Goal: Book appointment/travel/reservation

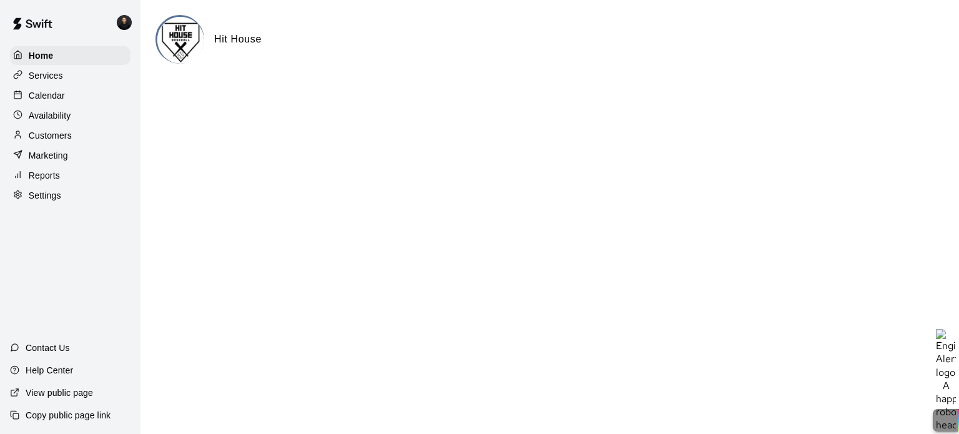
click at [42, 74] on p "Services" at bounding box center [46, 75] width 34 height 12
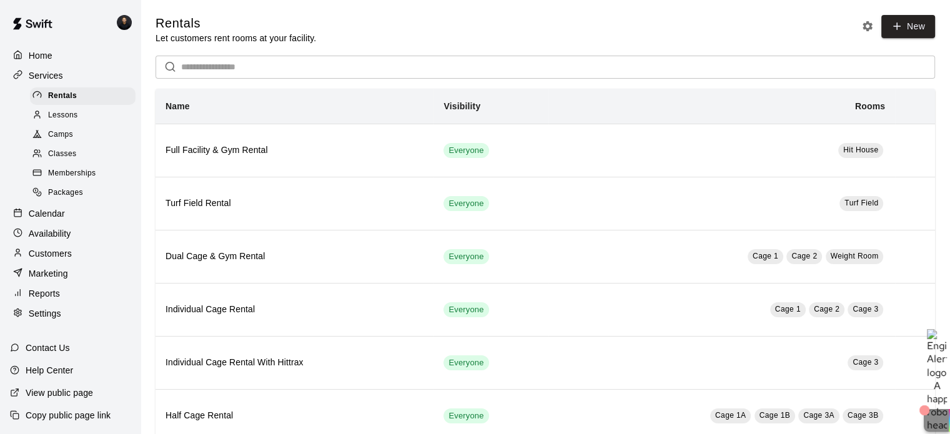
click at [48, 240] on p "Availability" at bounding box center [50, 233] width 42 height 12
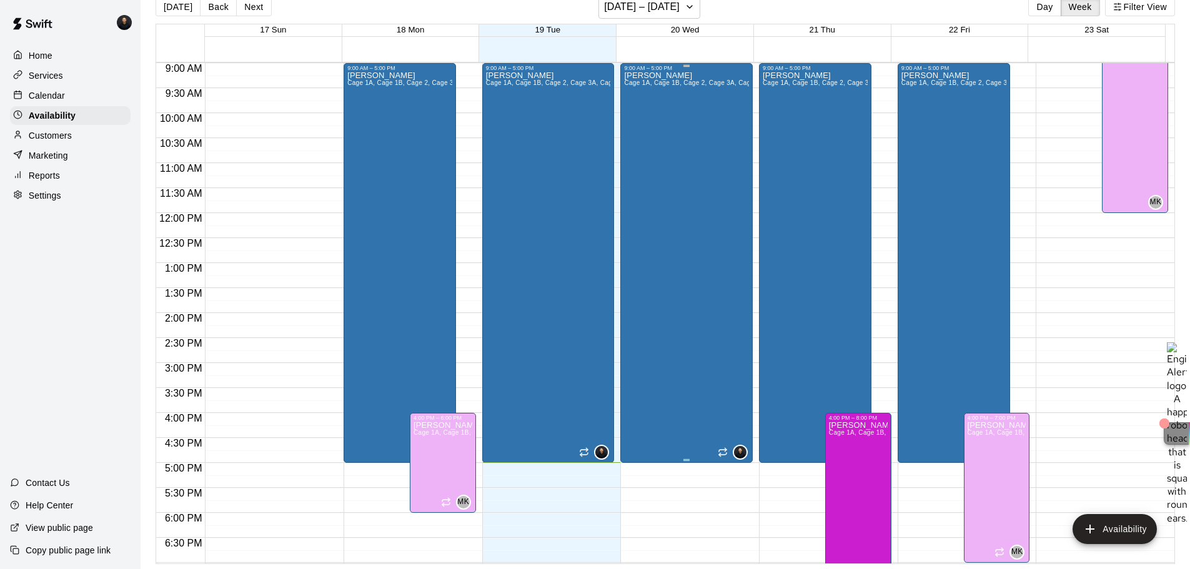
scroll to position [443, 0]
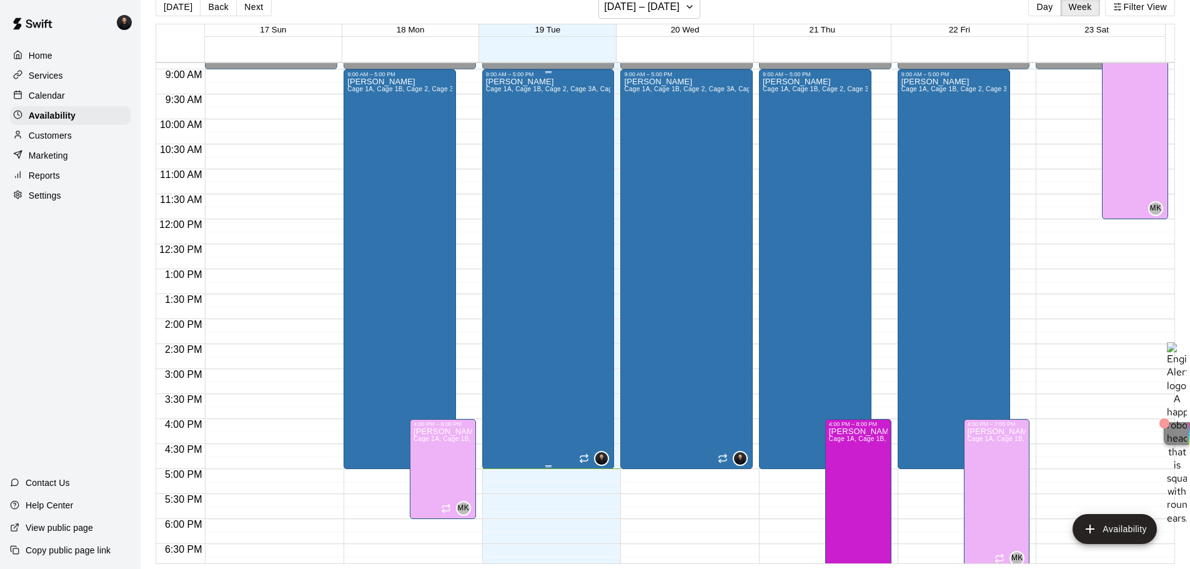
click at [547, 348] on div "[PERSON_NAME] Cage 1A, Cage 1B, Cage 2, Cage 3A, Cage 3B" at bounding box center [548, 361] width 125 height 569
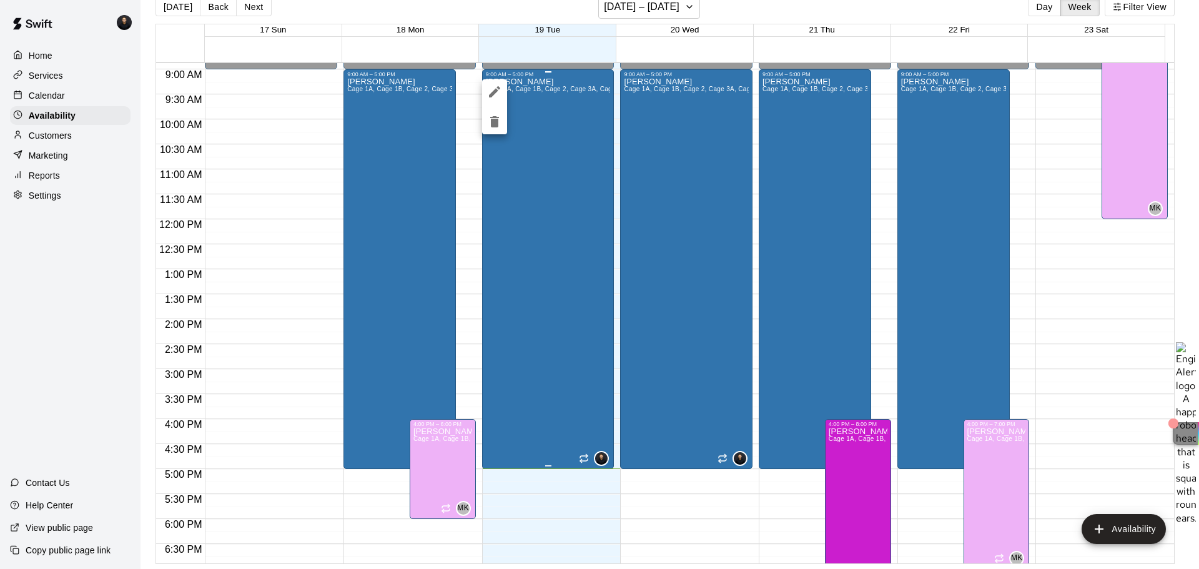
click at [547, 348] on div at bounding box center [599, 284] width 1199 height 569
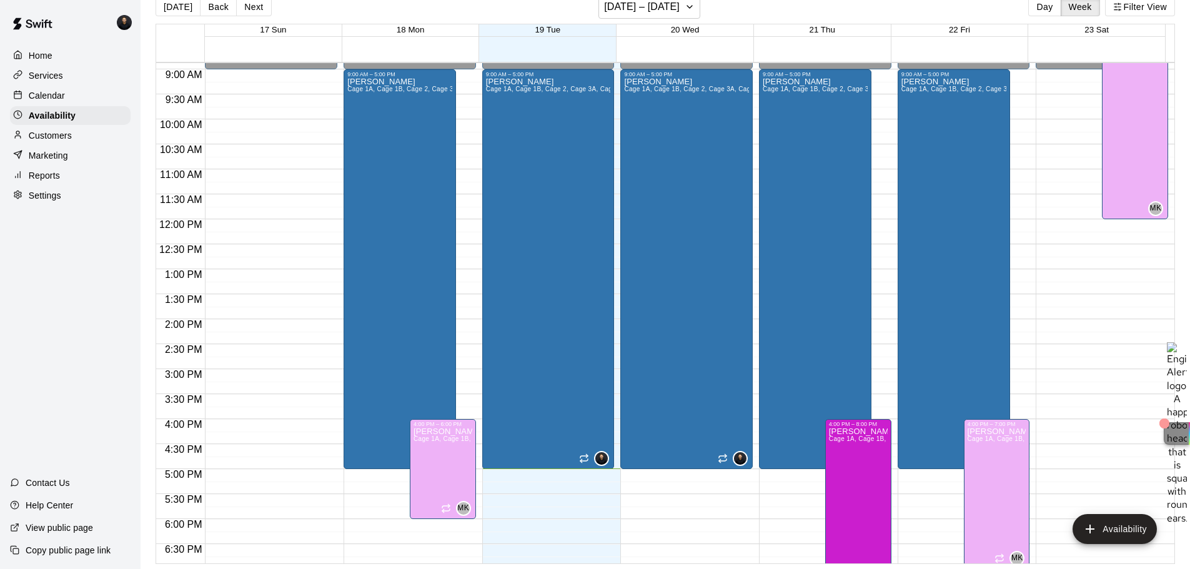
click at [678, 433] on div "12:00 AM – 9:00 AM Closed 9:00 AM – 5:00 PM [PERSON_NAME] Cage 1A, Cage 1B, Cag…" at bounding box center [686, 219] width 132 height 1199
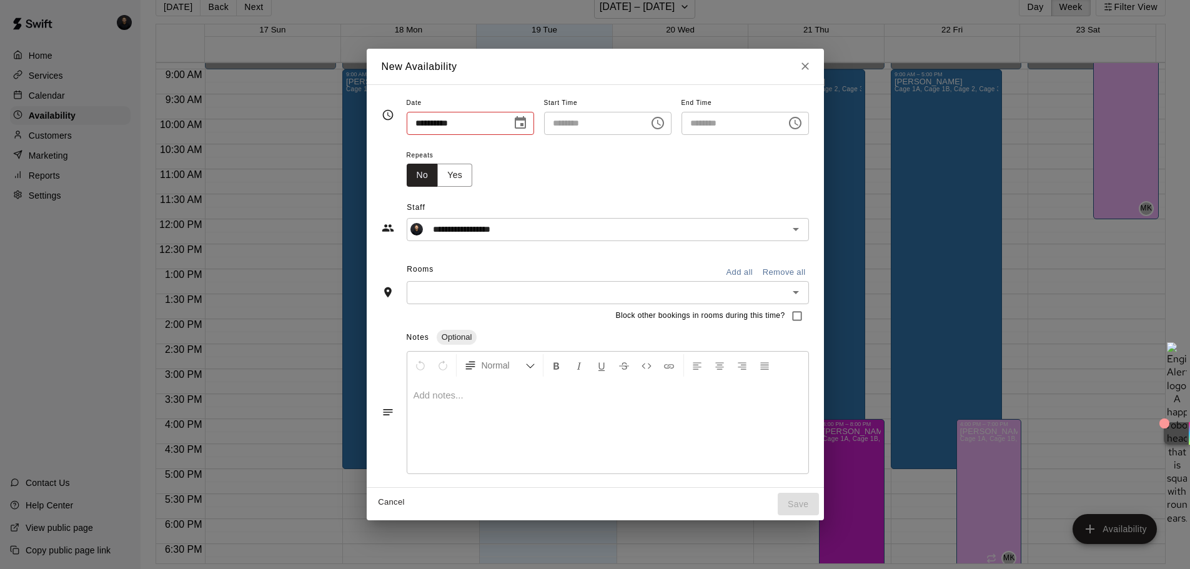
type input "**********"
type input "********"
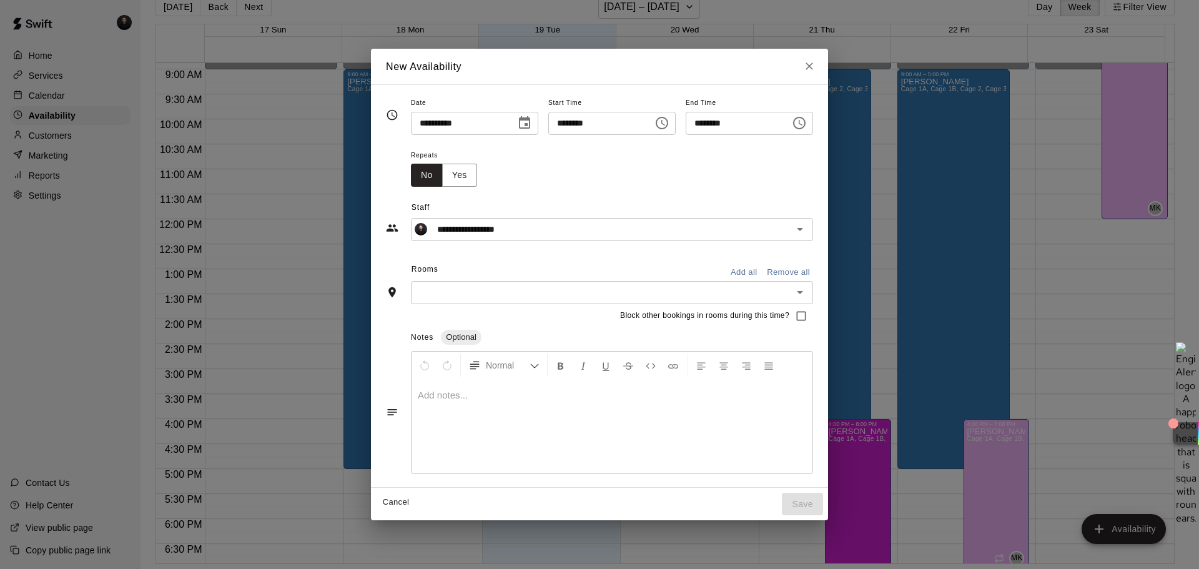
click at [813, 68] on icon "Close" at bounding box center [809, 66] width 7 height 7
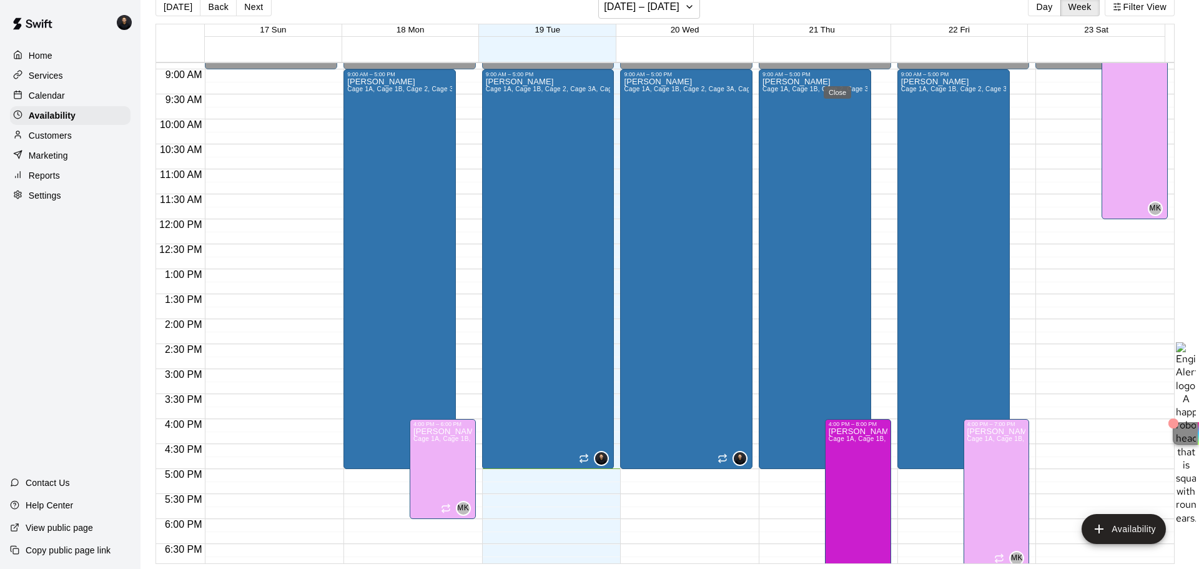
type input "**********"
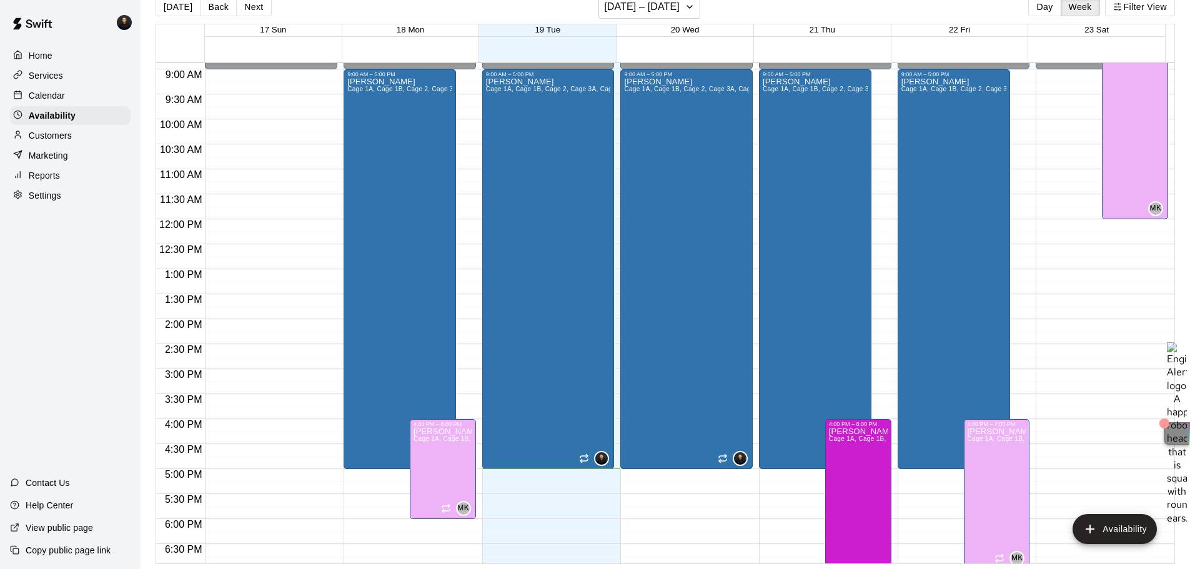
click at [59, 82] on p "Services" at bounding box center [46, 75] width 34 height 12
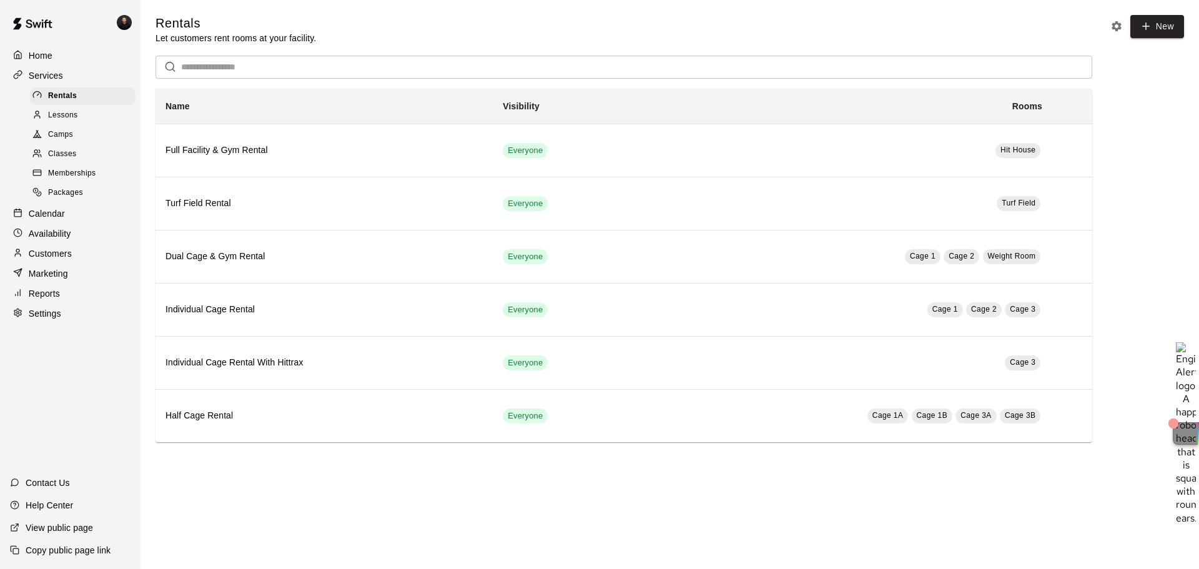
click at [45, 216] on p "Calendar" at bounding box center [47, 213] width 36 height 12
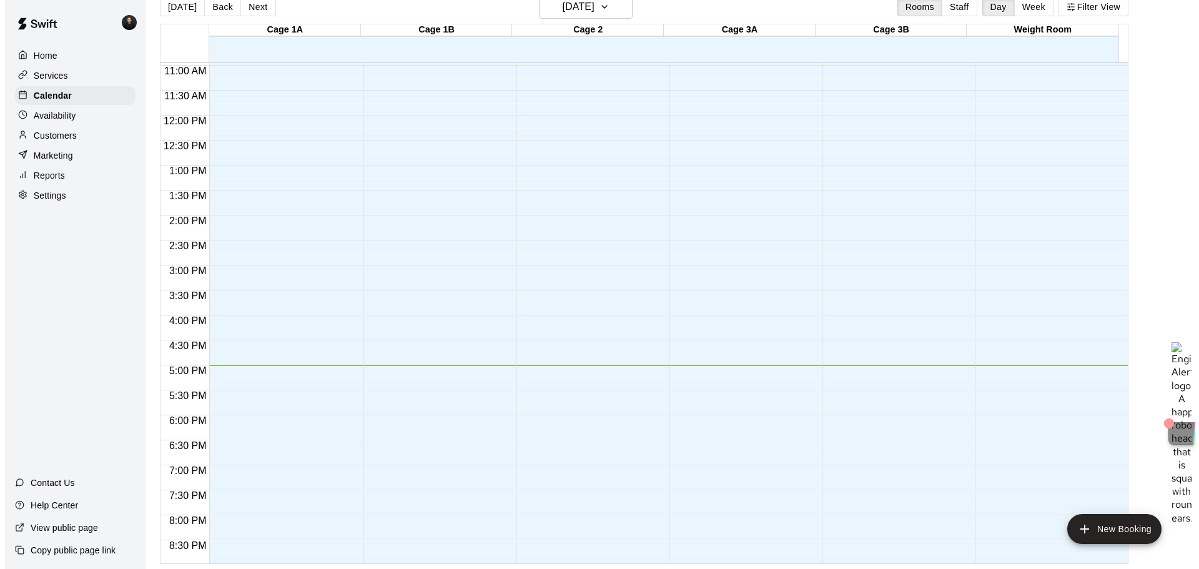
scroll to position [562, 0]
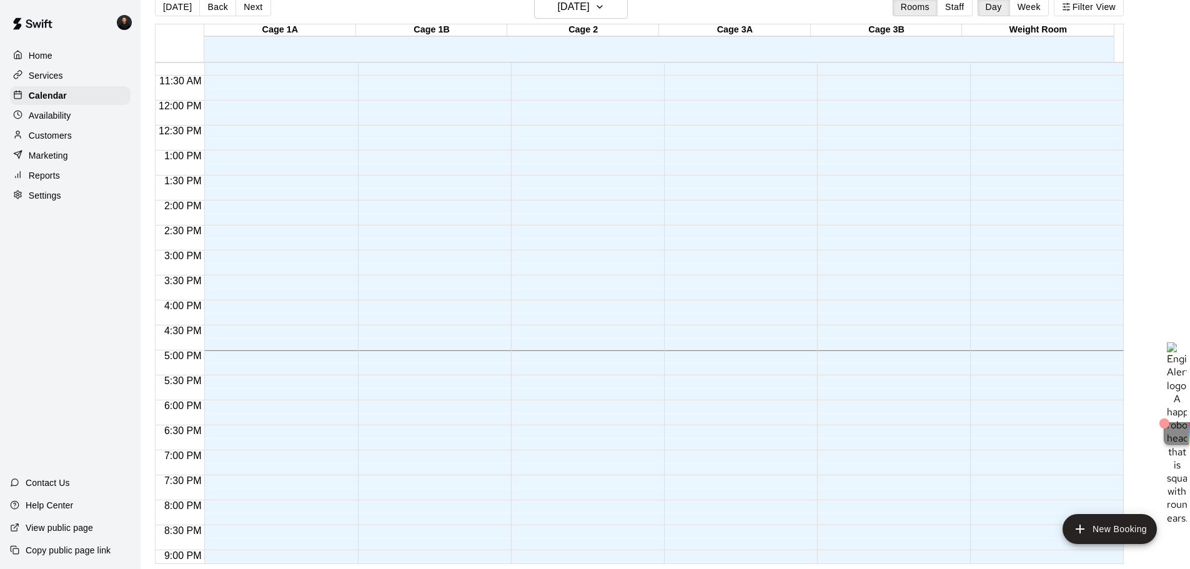
click at [384, 264] on div "12:00 AM – 9:00 AM Closed 11:00 PM – 11:59 PM Closed" at bounding box center [431, 100] width 147 height 1199
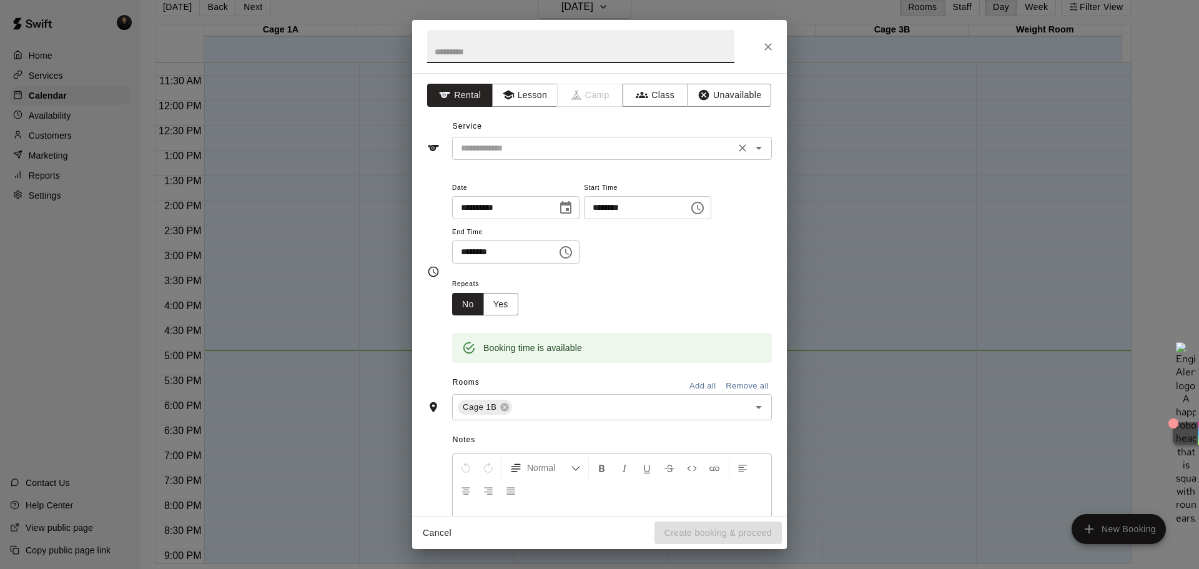
click at [502, 141] on input "text" at bounding box center [593, 149] width 275 height 16
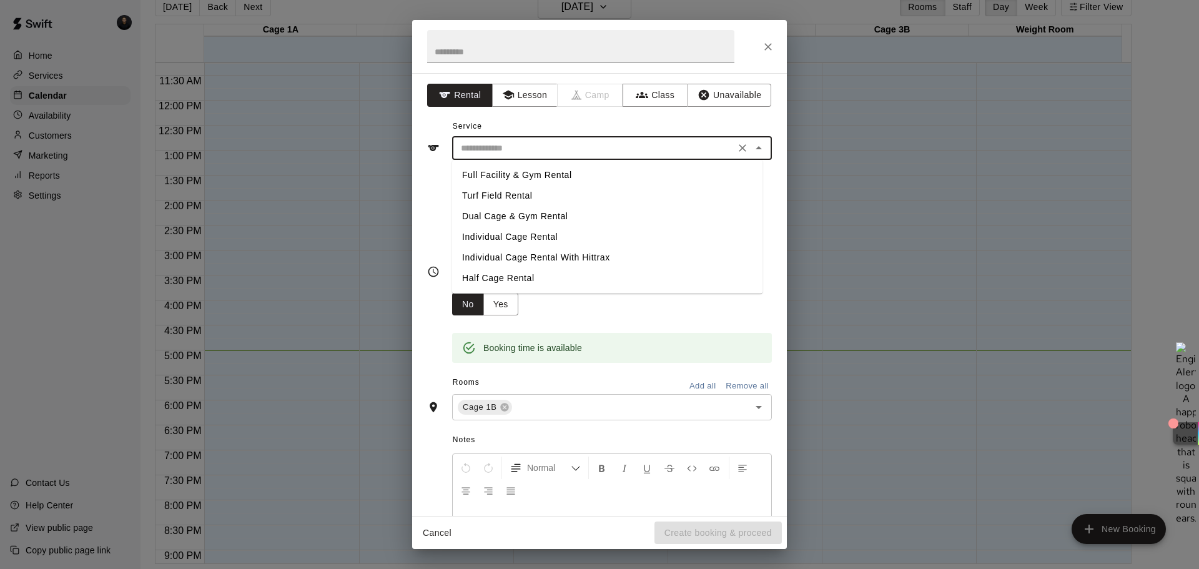
click at [492, 230] on li "Individual Cage Rental" at bounding box center [607, 237] width 310 height 21
type input "**********"
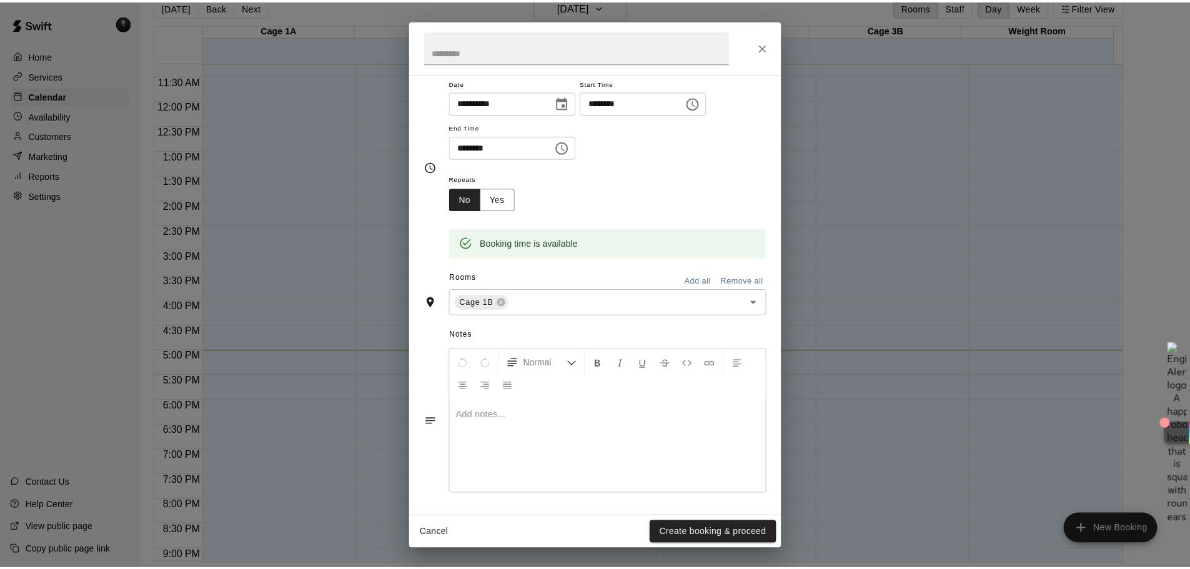
scroll to position [106, 0]
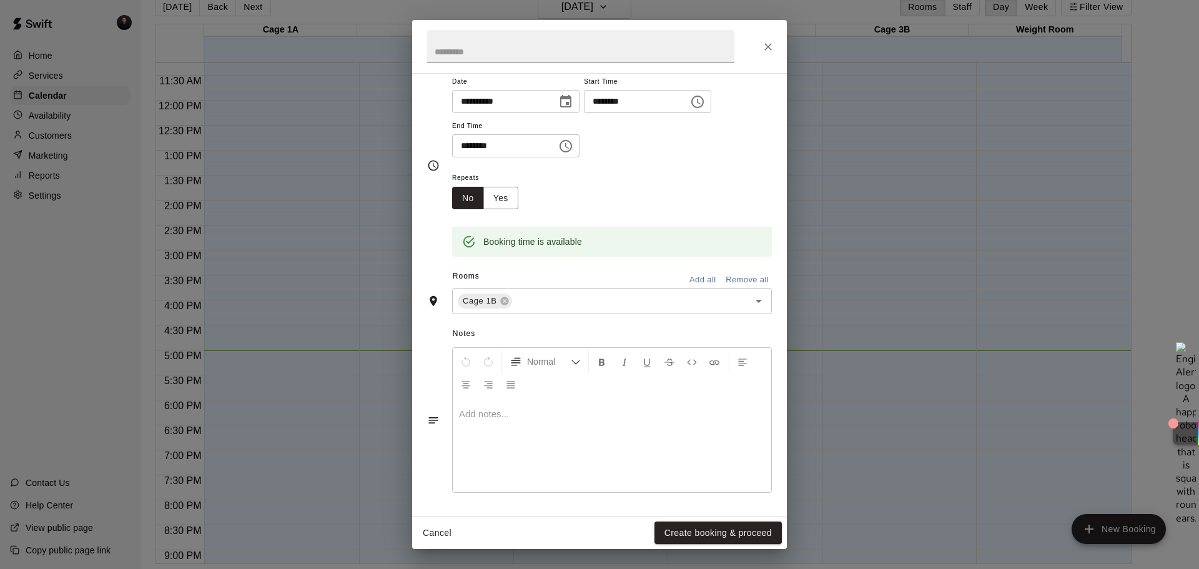
click at [547, 394] on div "Normal" at bounding box center [612, 373] width 319 height 50
click at [768, 46] on icon "Close" at bounding box center [768, 46] width 7 height 7
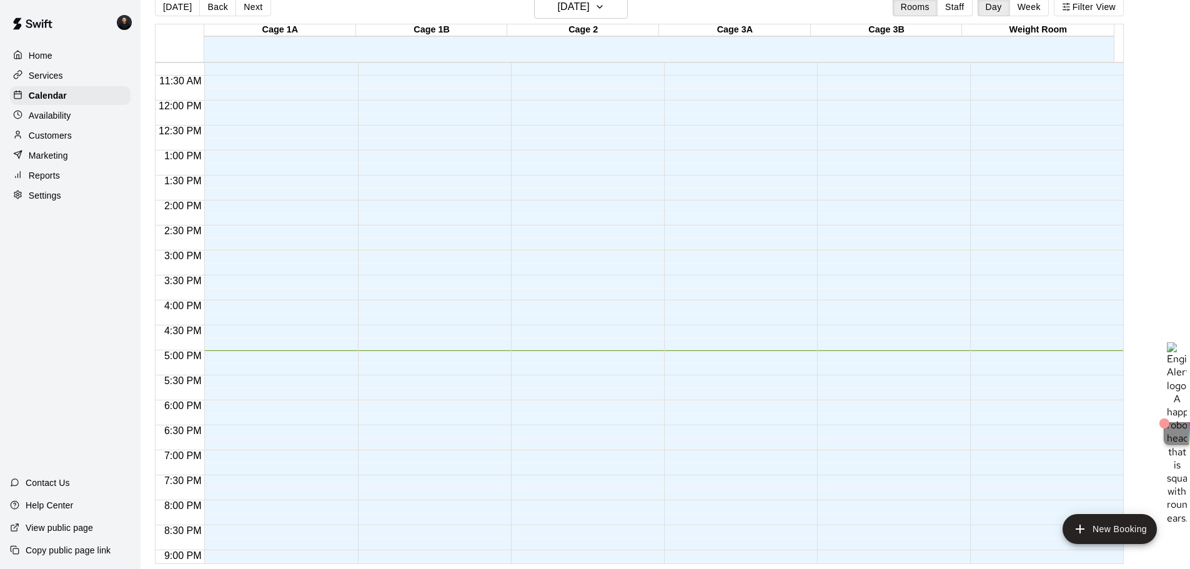
click at [52, 74] on p "Services" at bounding box center [46, 75] width 34 height 12
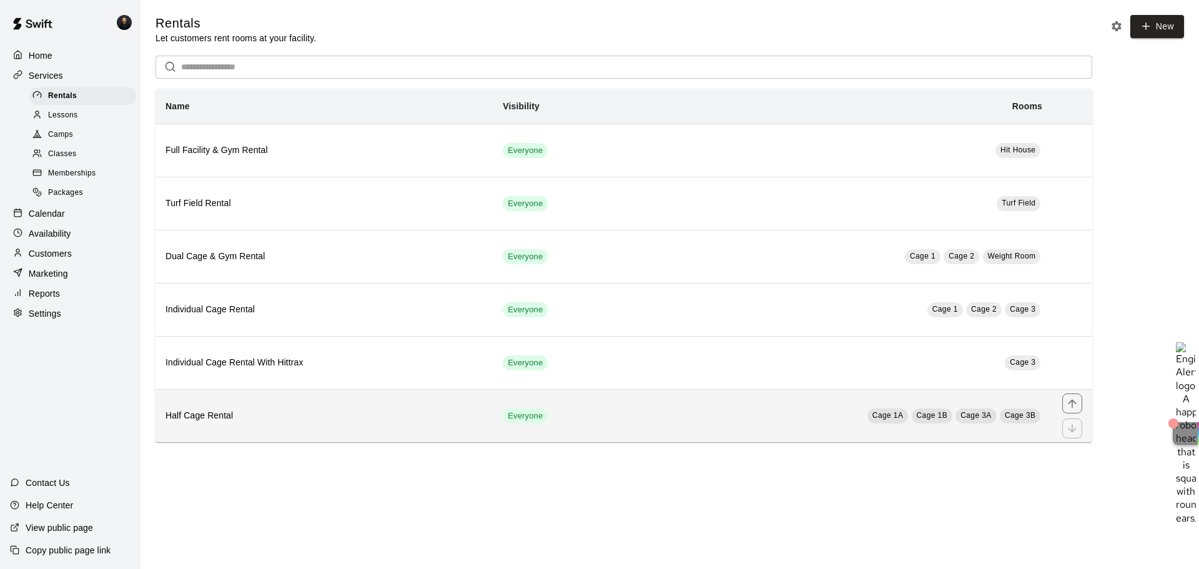
click at [379, 409] on th "Half Cage Rental" at bounding box center [324, 415] width 337 height 53
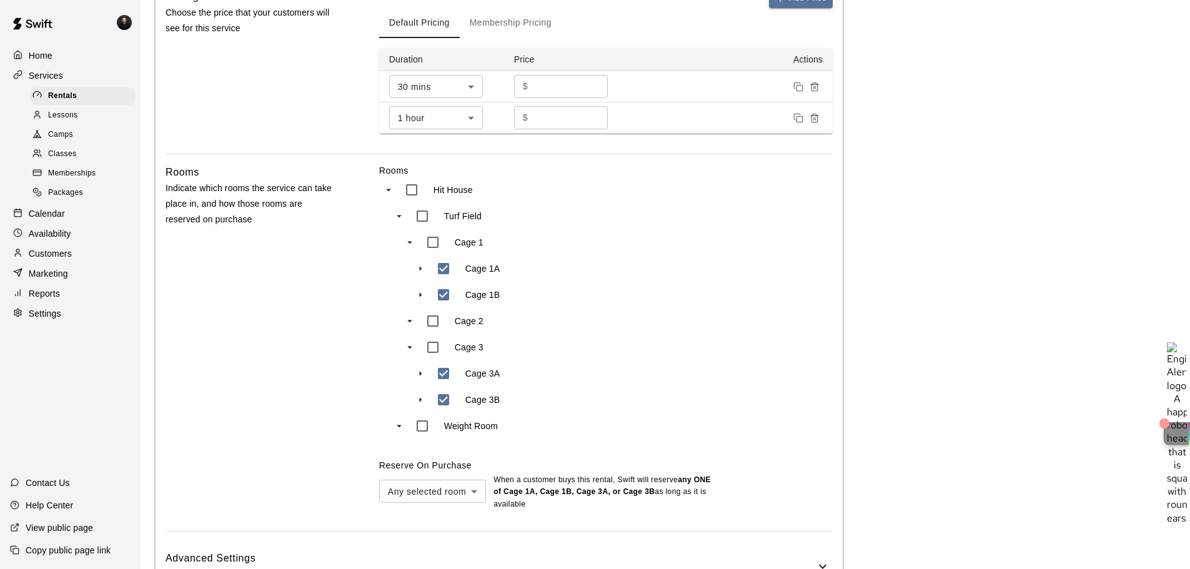
scroll to position [529, 0]
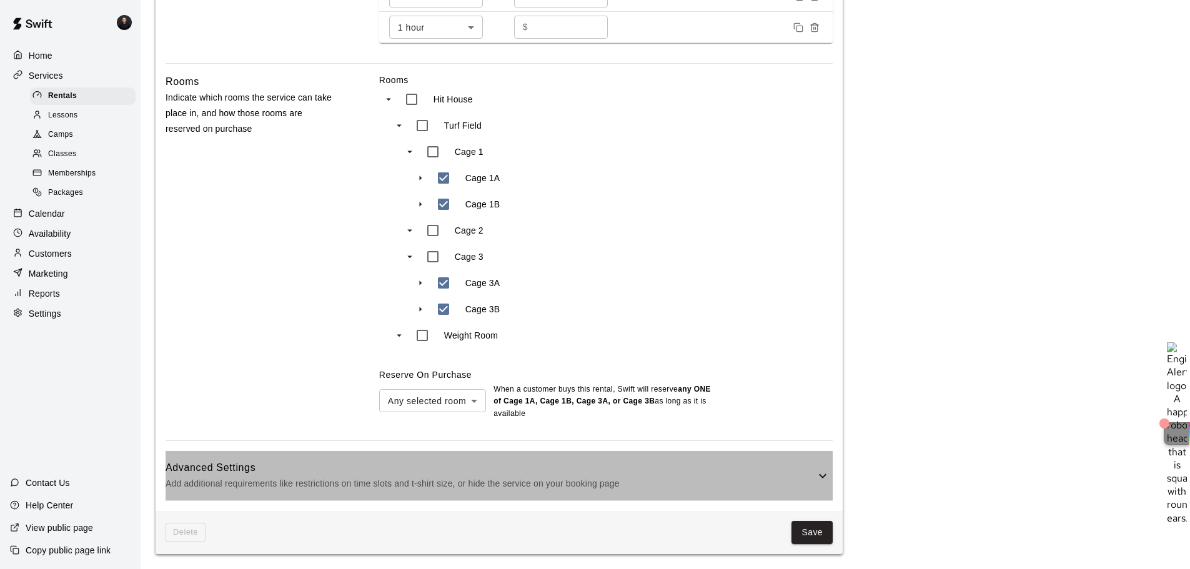
click at [740, 433] on h6 "Advanced Settings" at bounding box center [491, 468] width 650 height 16
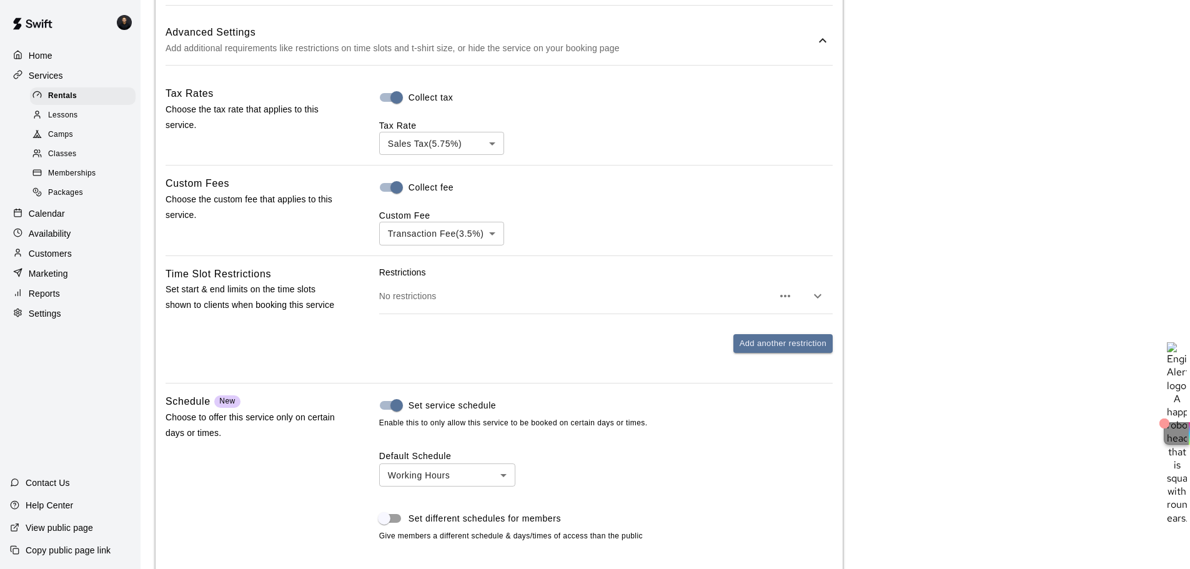
scroll to position [966, 0]
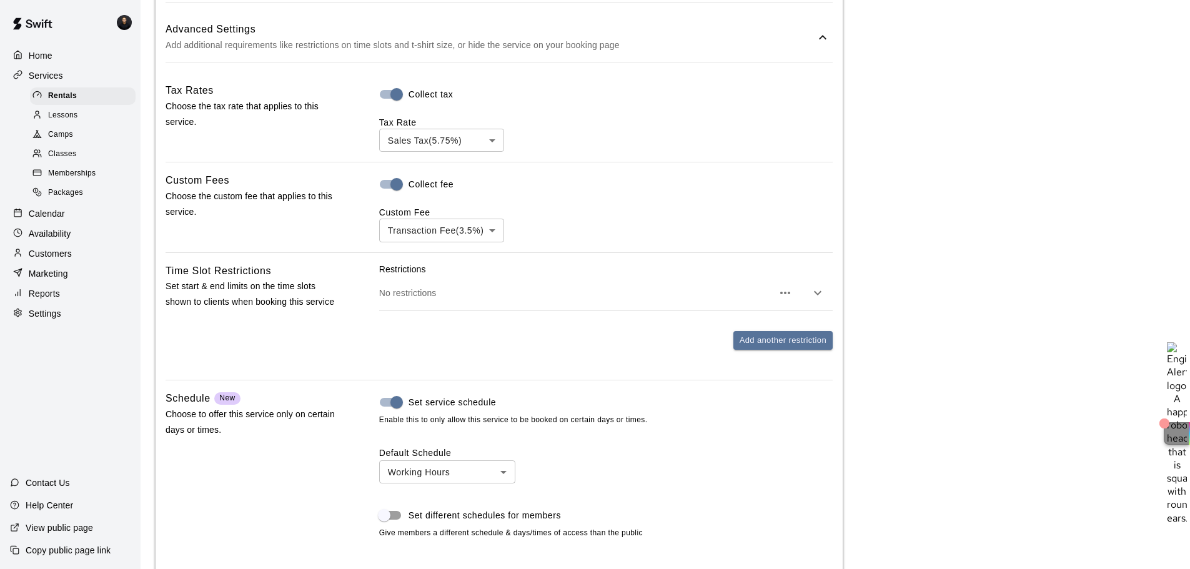
click at [511, 290] on p "No restrictions" at bounding box center [576, 293] width 394 height 12
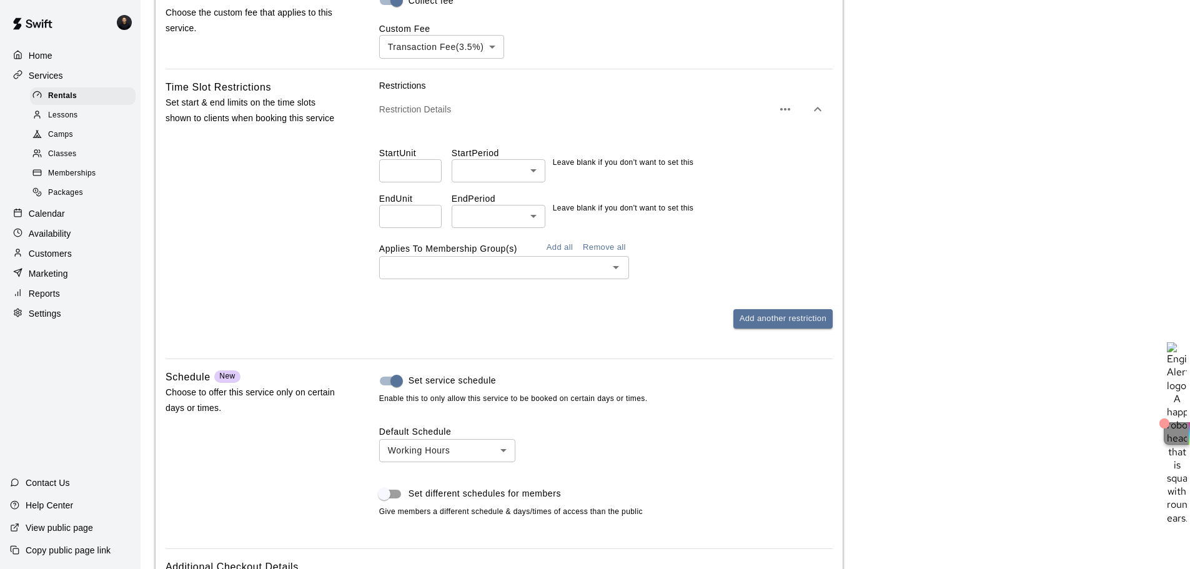
scroll to position [1154, 0]
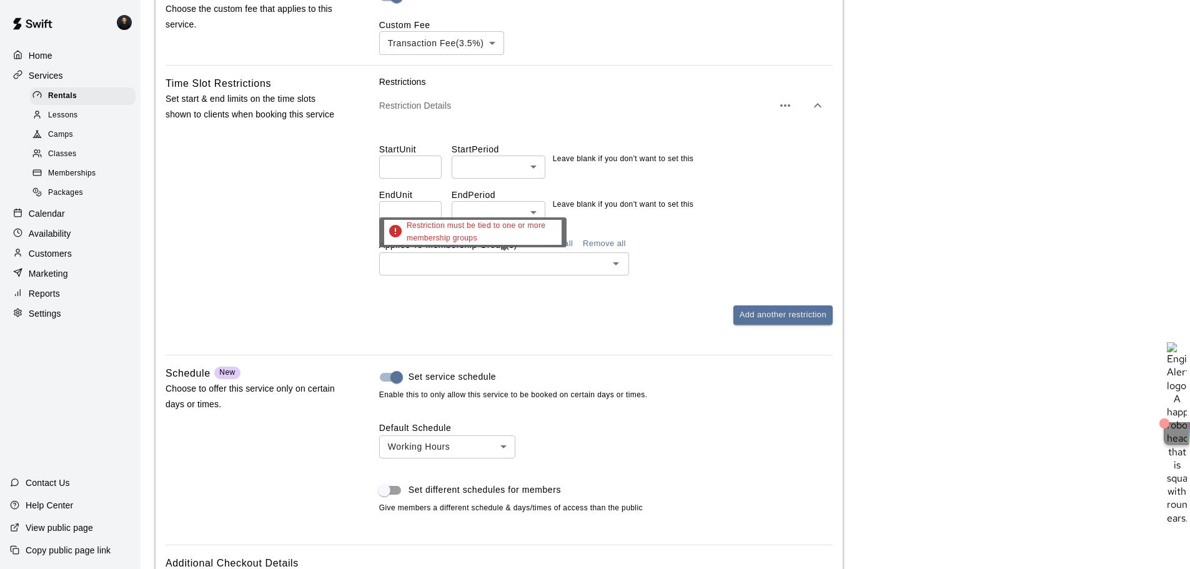
click at [557, 269] on input "text" at bounding box center [494, 264] width 222 height 16
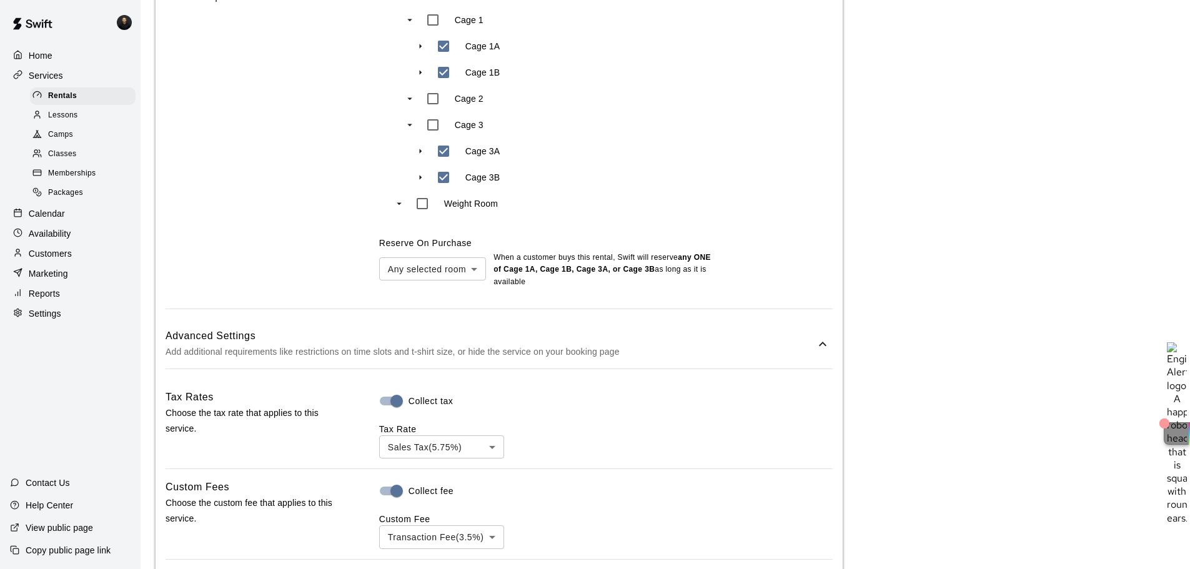
scroll to position [816, 0]
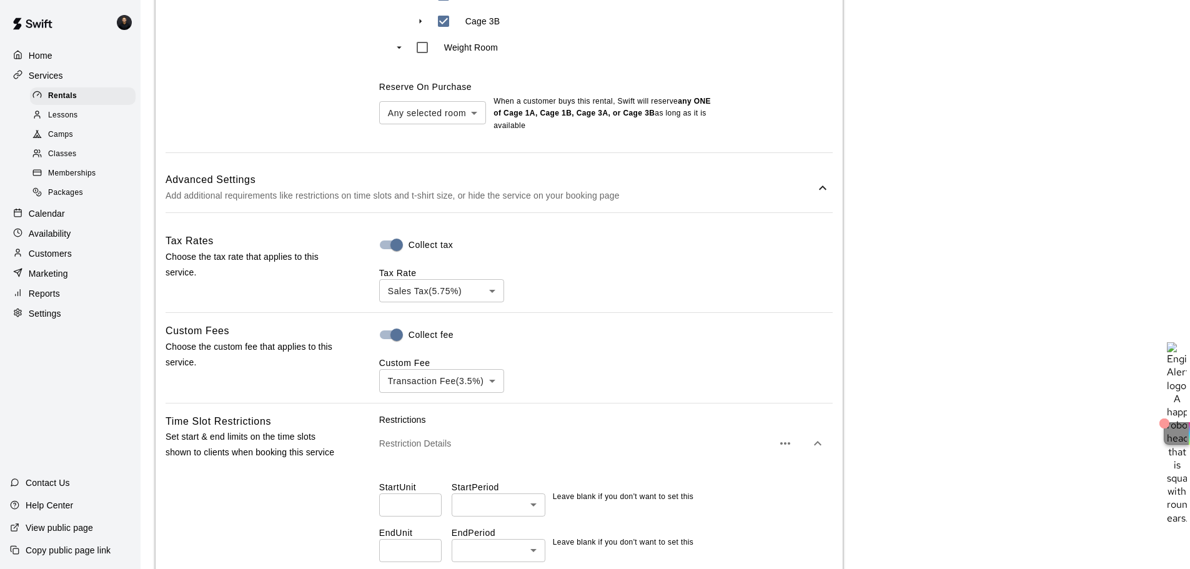
click at [700, 183] on h6 "Advanced Settings" at bounding box center [491, 180] width 650 height 16
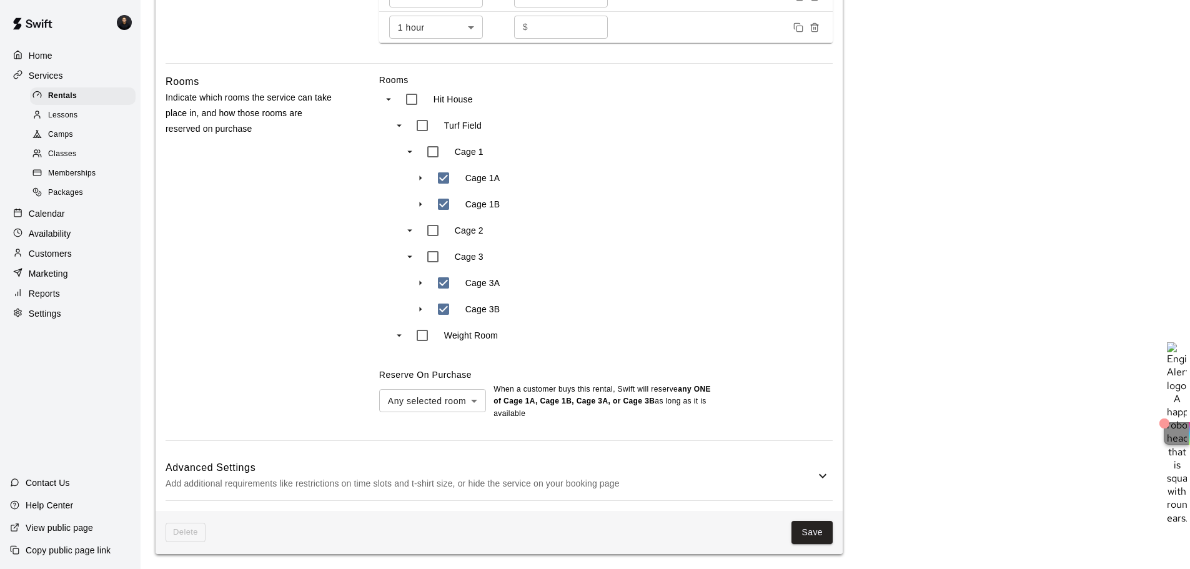
scroll to position [529, 0]
click at [816, 433] on icon at bounding box center [822, 475] width 15 height 15
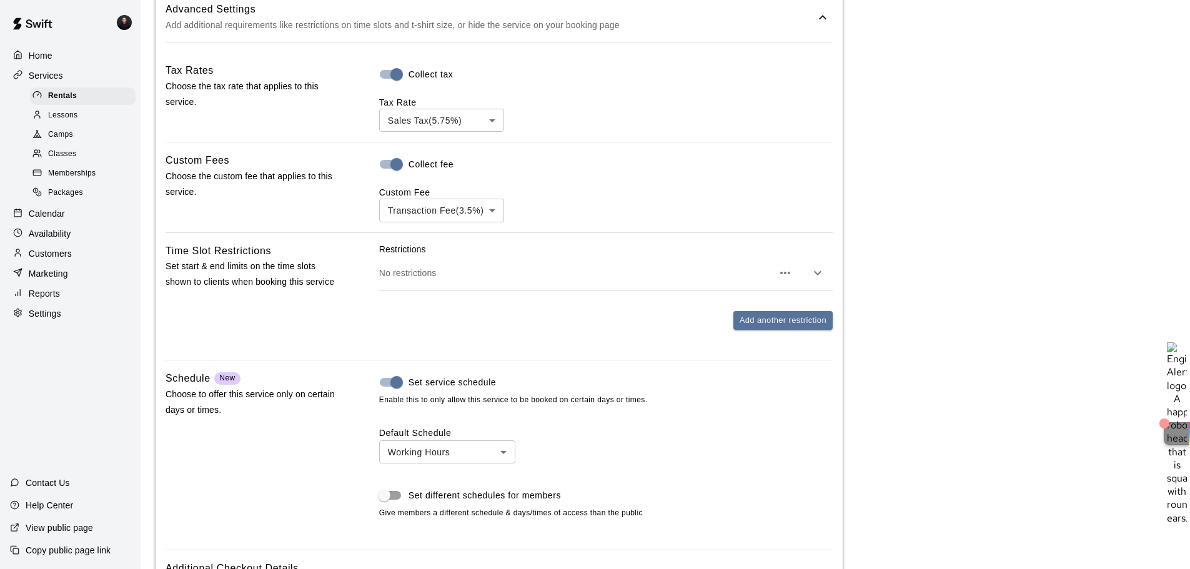
scroll to position [1003, 0]
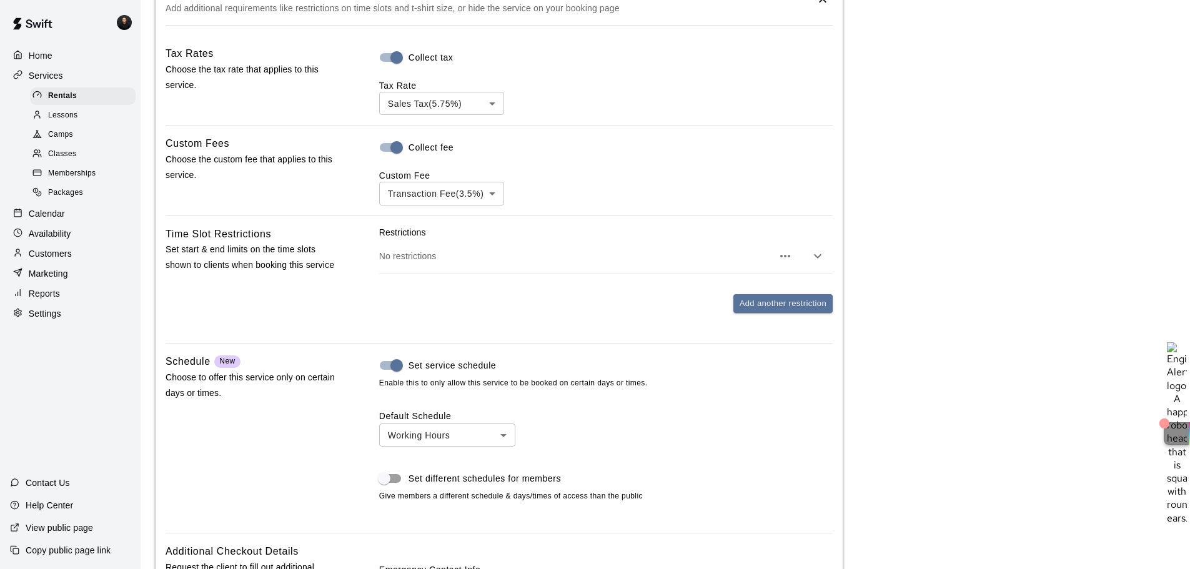
click at [785, 257] on icon "button" at bounding box center [785, 256] width 10 height 2
click at [414, 433] on div at bounding box center [599, 284] width 1199 height 569
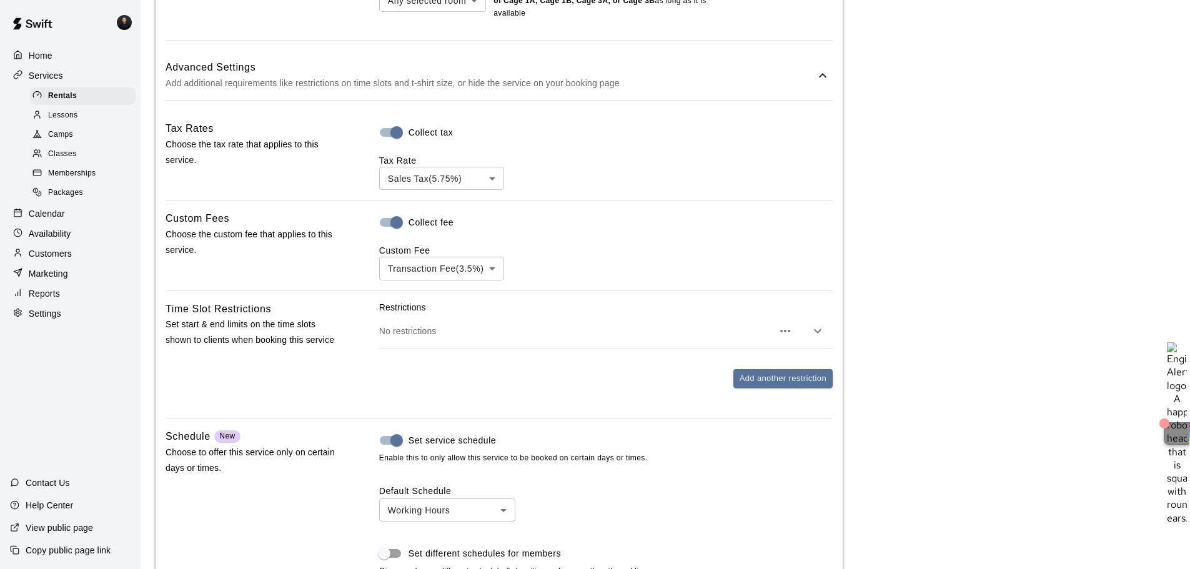
scroll to position [904, 0]
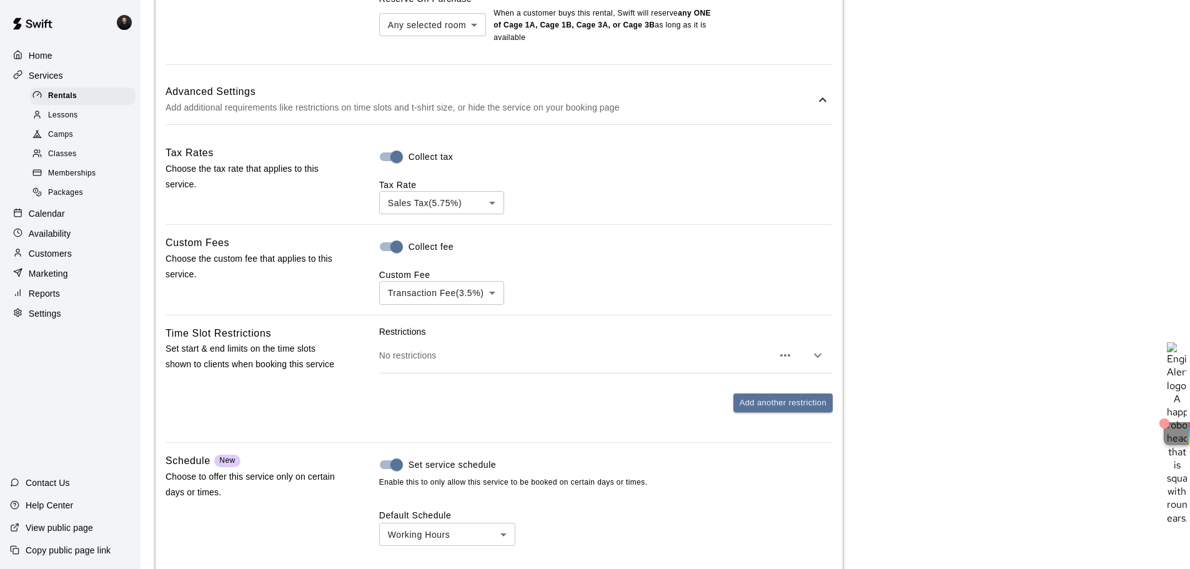
click at [650, 362] on p "No restrictions" at bounding box center [576, 355] width 394 height 12
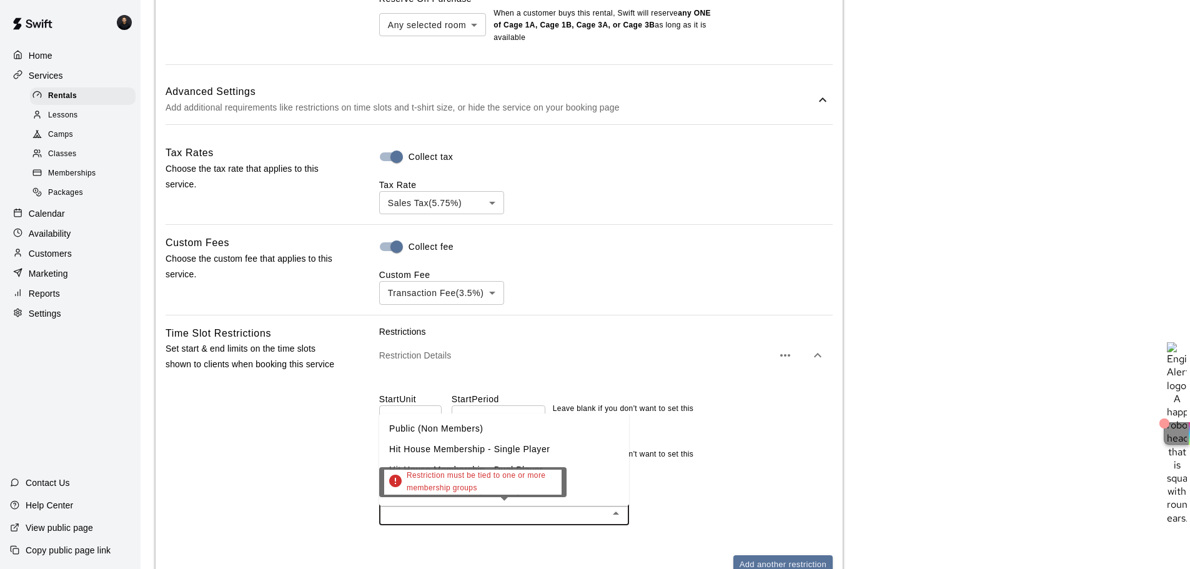
click at [466, 433] on input "text" at bounding box center [494, 514] width 222 height 16
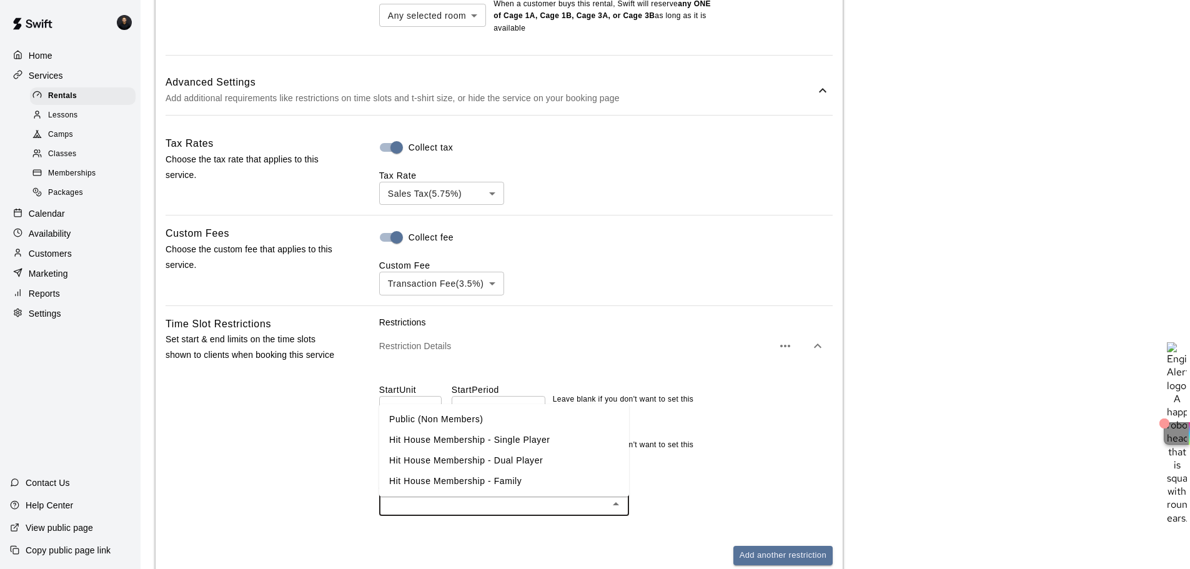
scroll to position [1091, 0]
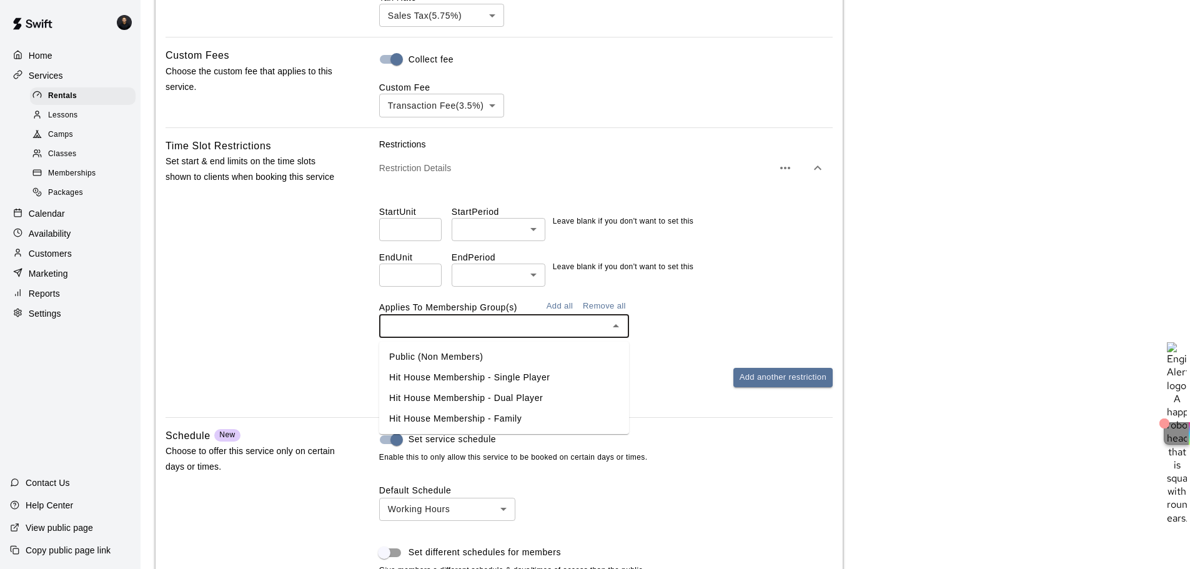
click at [468, 370] on li "Hit House Membership - Single Player" at bounding box center [504, 377] width 250 height 21
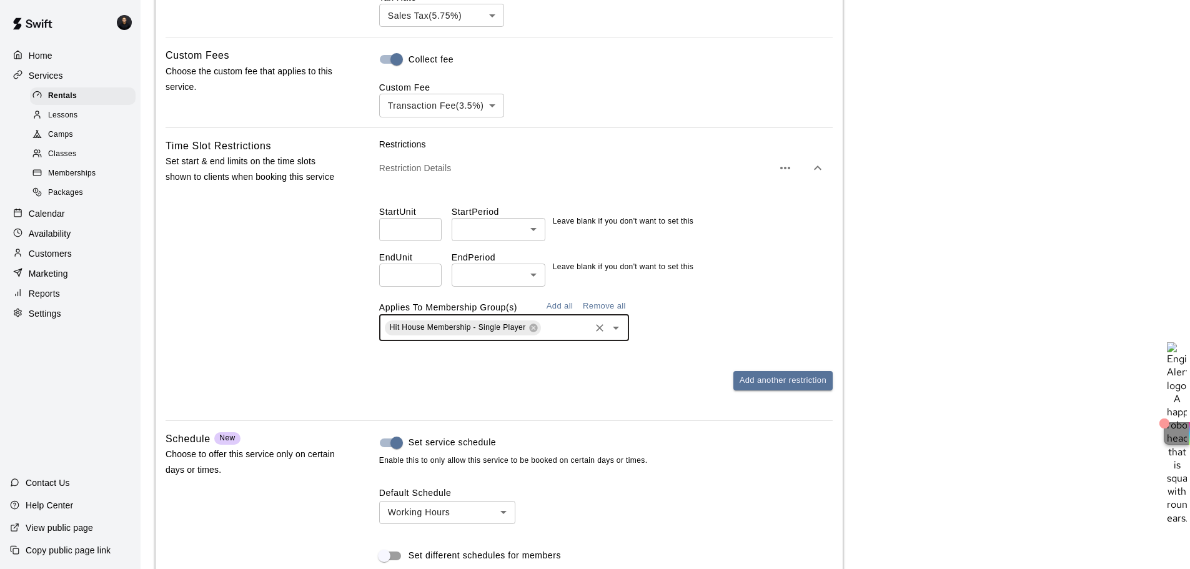
click at [557, 303] on button "Add all" at bounding box center [560, 306] width 40 height 19
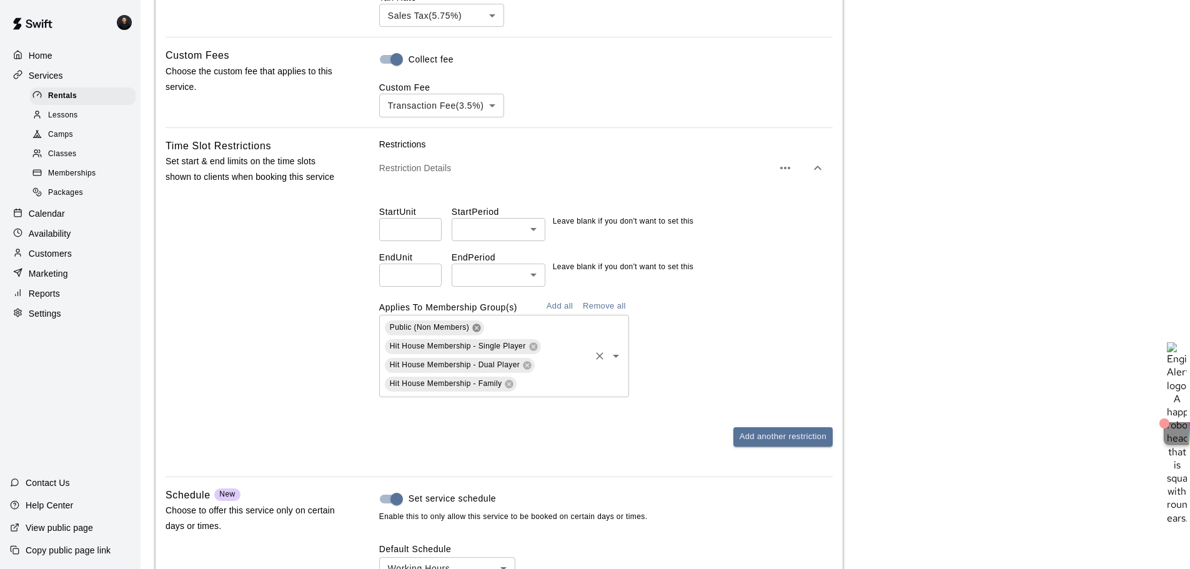
click at [481, 329] on icon at bounding box center [477, 328] width 10 height 10
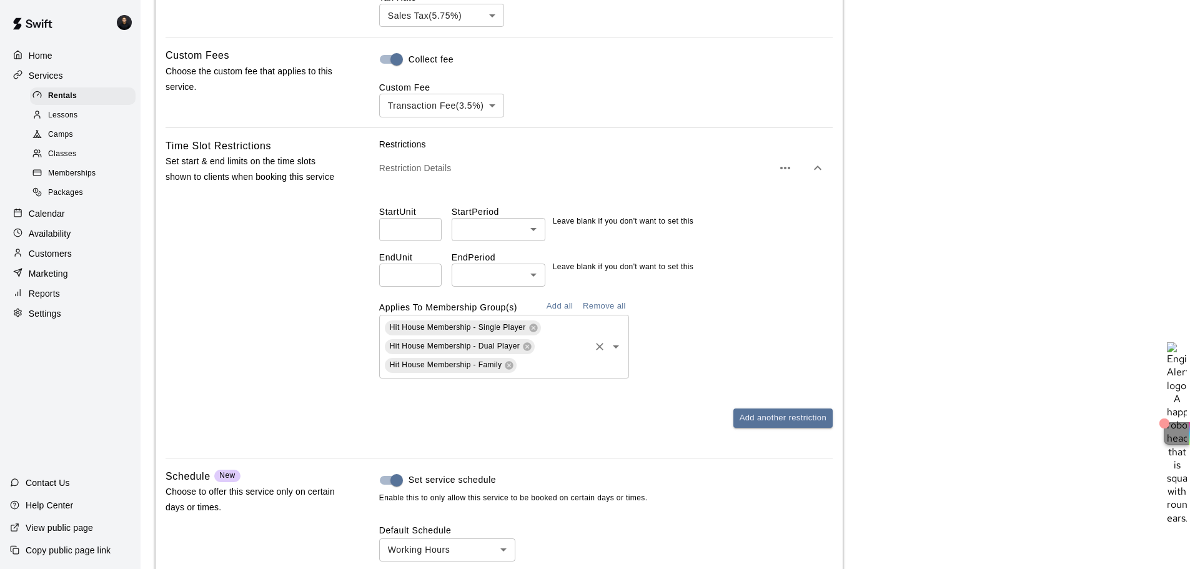
click at [810, 327] on div "Hit House Membership - Single Player Hit House Membership - Dual Player Hit Hou…" at bounding box center [605, 347] width 453 height 64
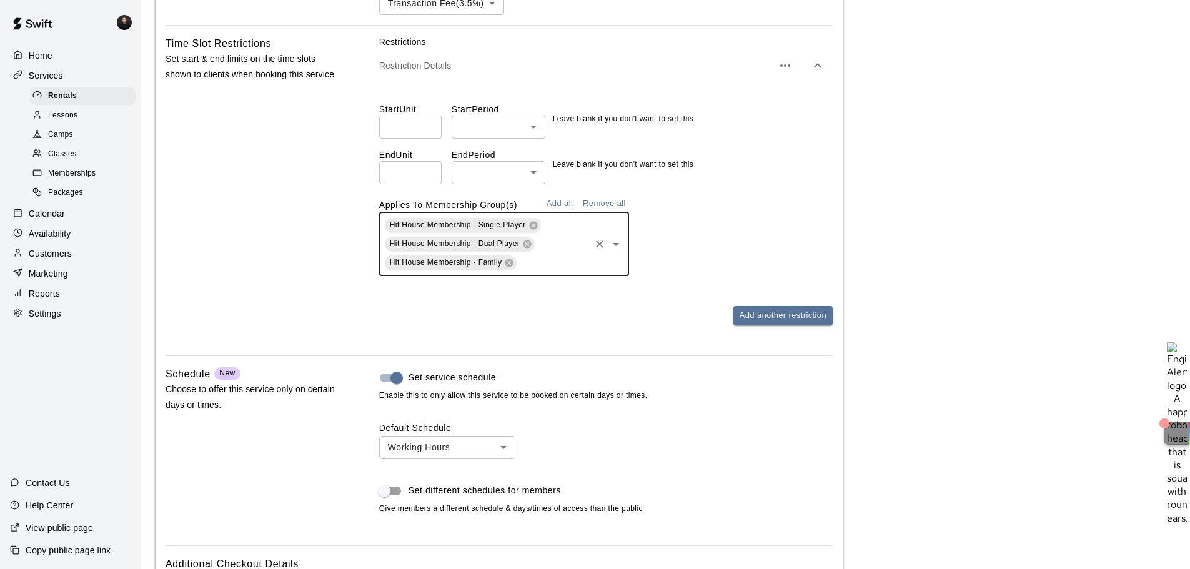
scroll to position [1216, 0]
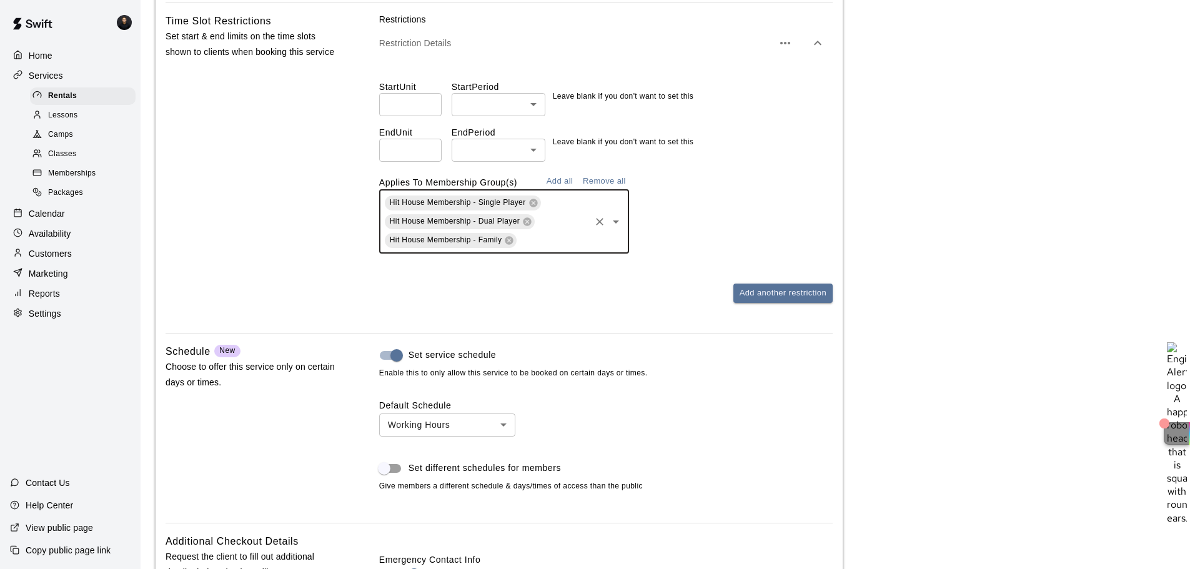
click at [770, 404] on div "Default Schedule Working Hours *** ​ Set different schedules for members Give m…" at bounding box center [605, 445] width 453 height 93
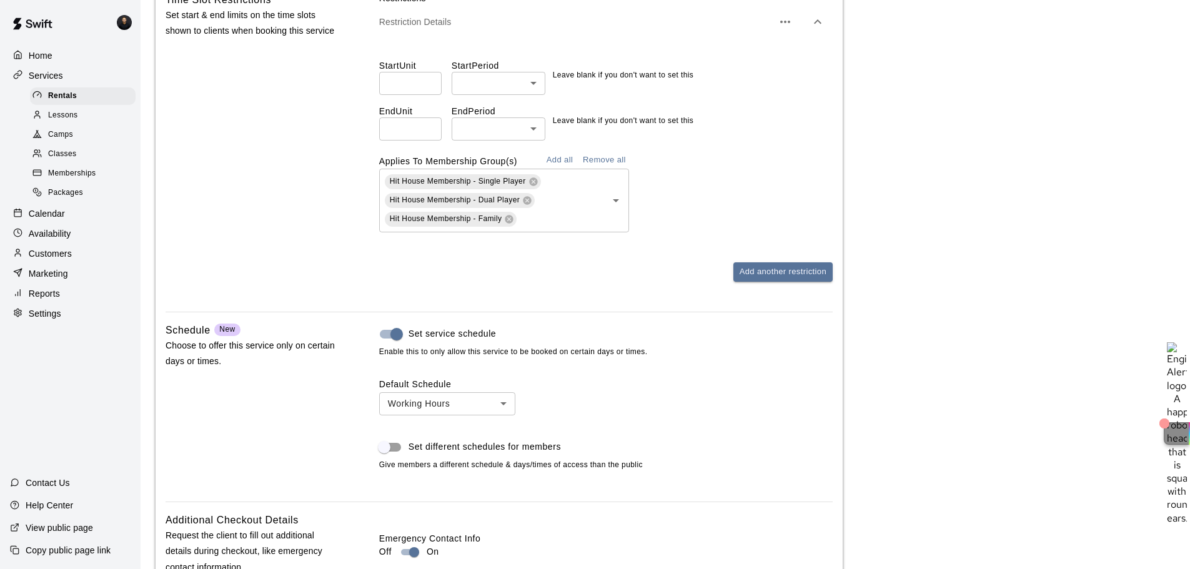
scroll to position [1044, 0]
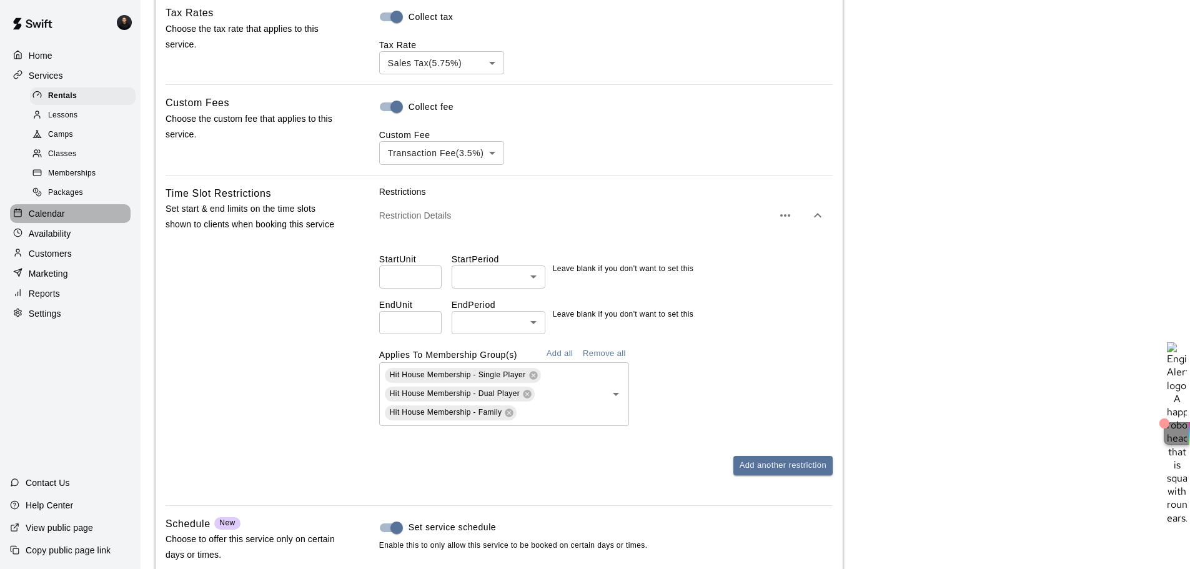
click at [47, 217] on p "Calendar" at bounding box center [47, 213] width 36 height 12
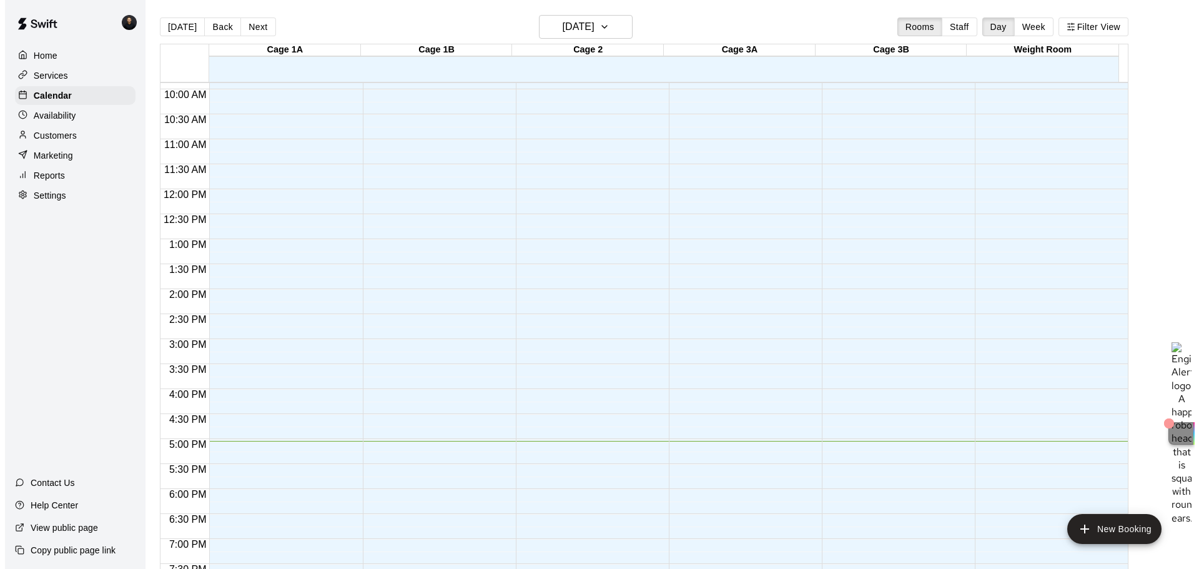
scroll to position [500, 0]
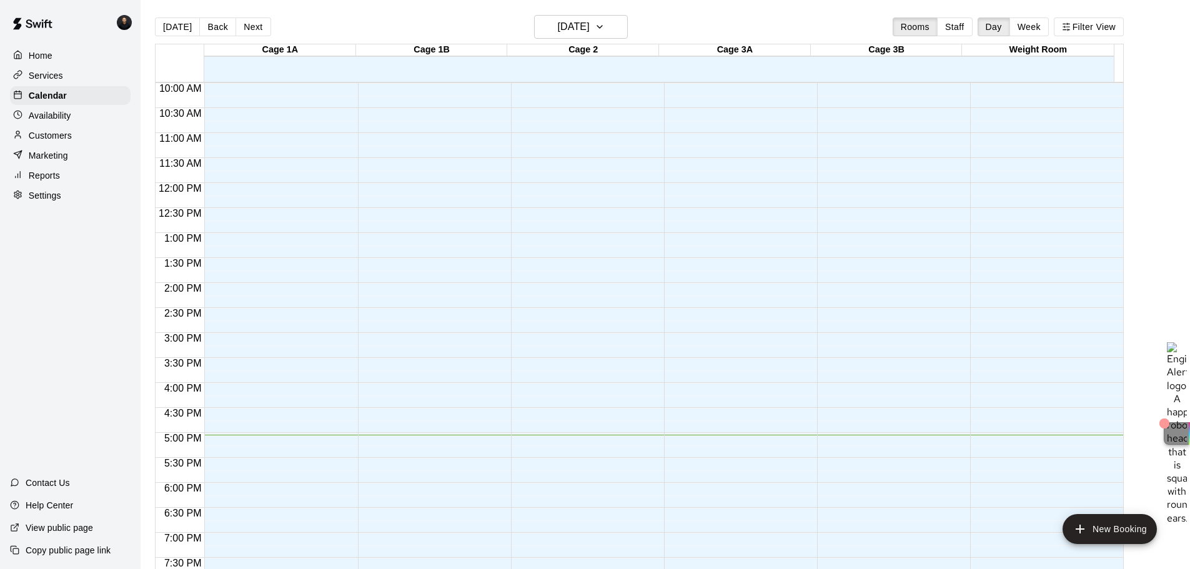
click at [438, 292] on div "12:00 AM – 9:00 AM Closed 11:00 PM – 11:59 PM Closed" at bounding box center [431, 182] width 147 height 1199
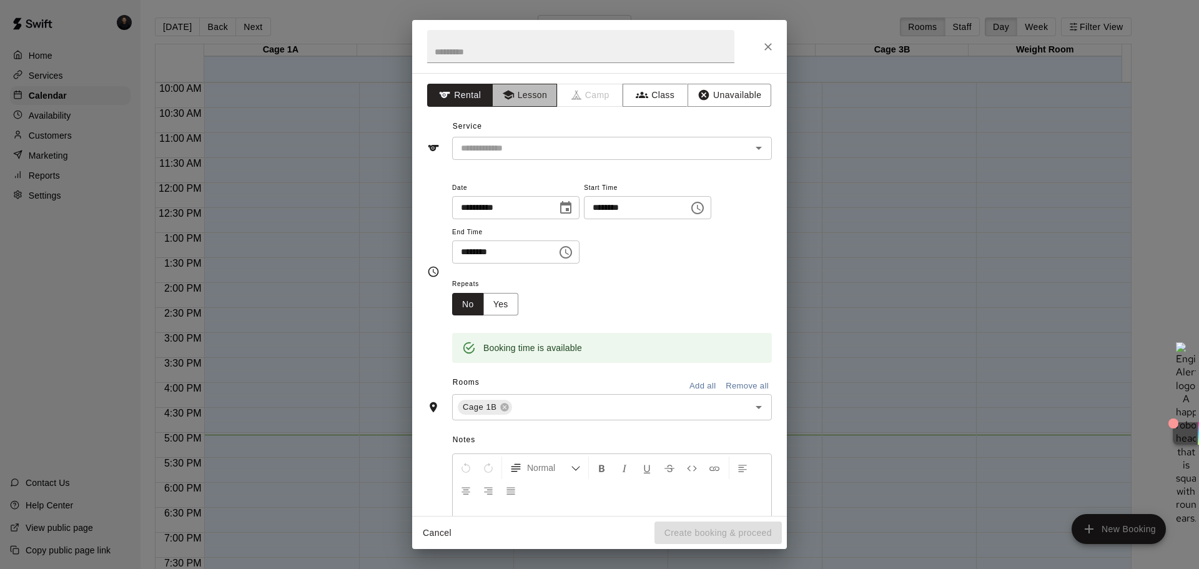
click at [514, 91] on button "Lesson" at bounding box center [525, 95] width 66 height 23
click at [525, 149] on input "text" at bounding box center [593, 149] width 275 height 16
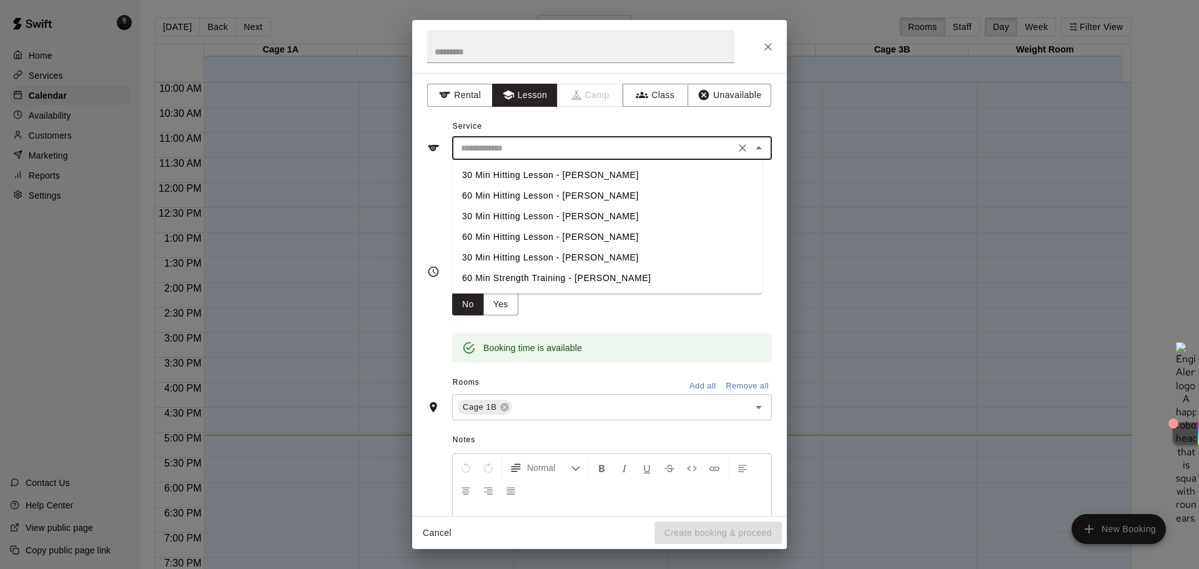
click at [527, 194] on li "60 Min Hitting Lesson - [PERSON_NAME]" at bounding box center [607, 196] width 310 height 21
type input "**********"
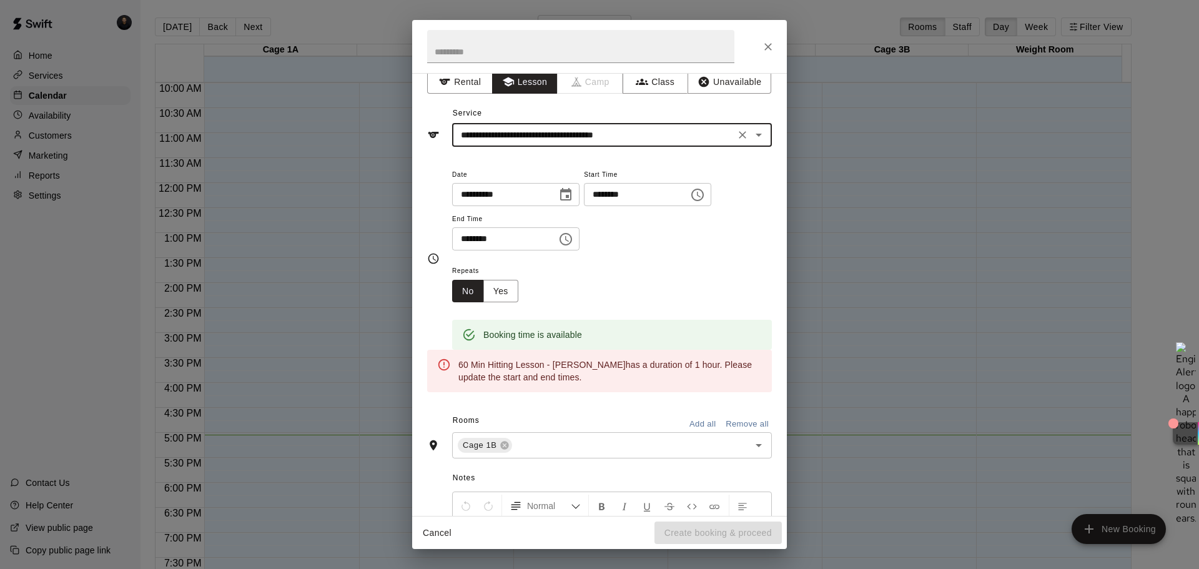
scroll to position [0, 0]
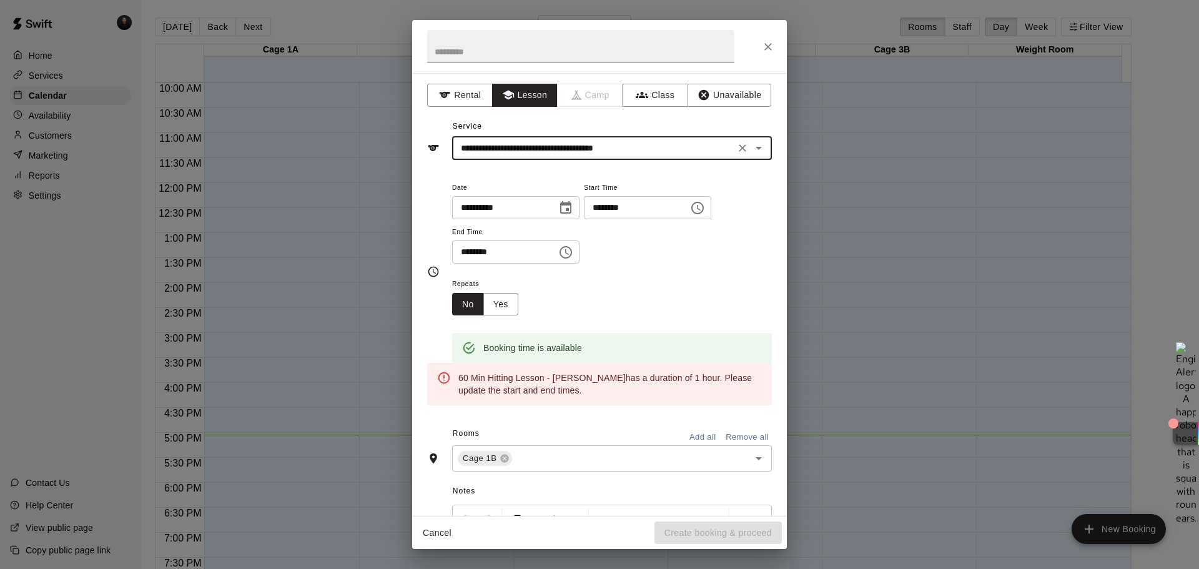
click at [521, 254] on input "********" at bounding box center [500, 251] width 96 height 23
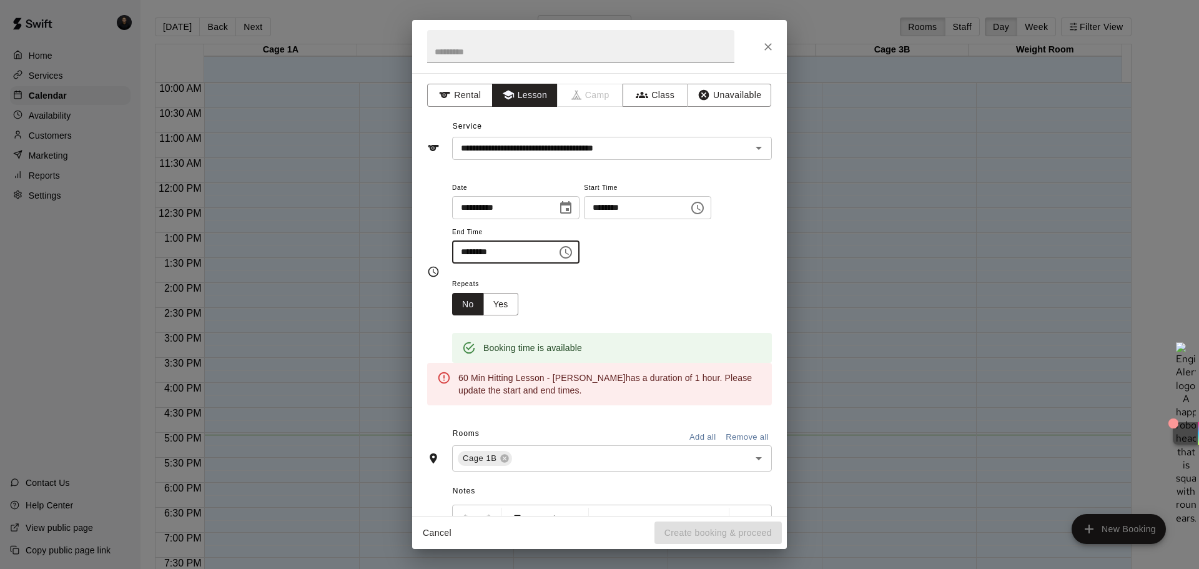
click at [547, 257] on input "********" at bounding box center [500, 251] width 96 height 23
click at [573, 247] on icon "Choose time, selected time is 2:30 PM" at bounding box center [565, 252] width 15 height 15
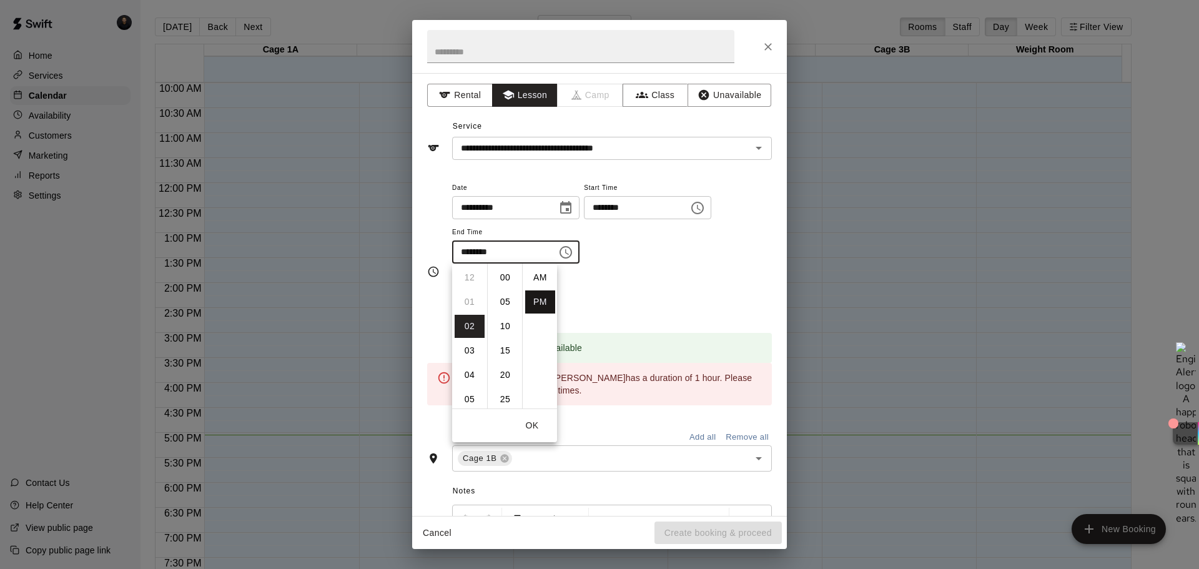
scroll to position [22, 0]
click at [464, 300] on li "03" at bounding box center [470, 301] width 30 height 23
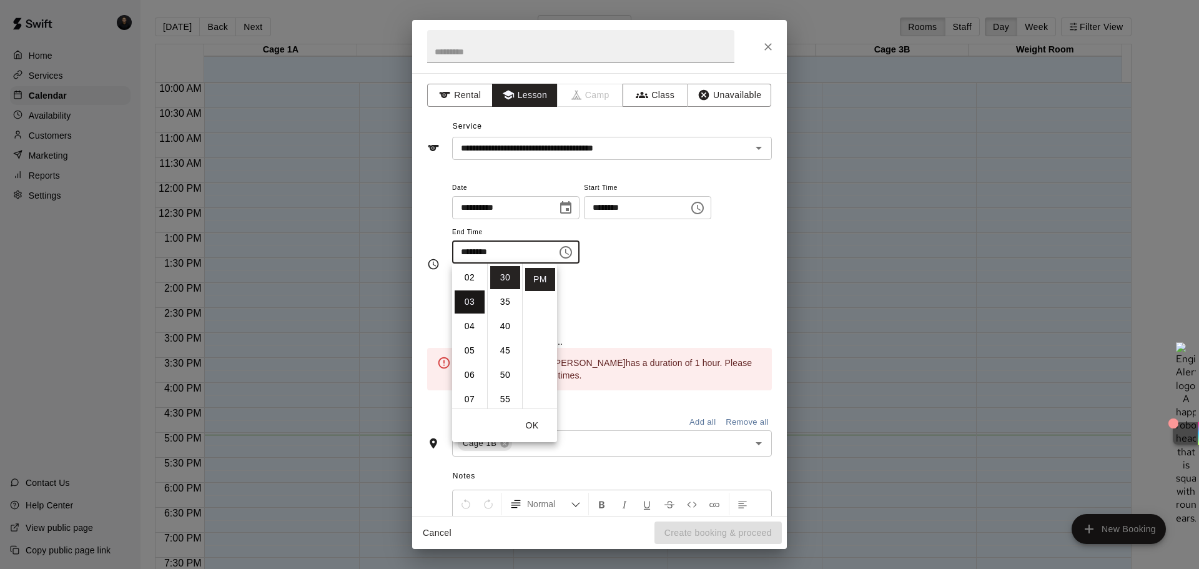
scroll to position [73, 0]
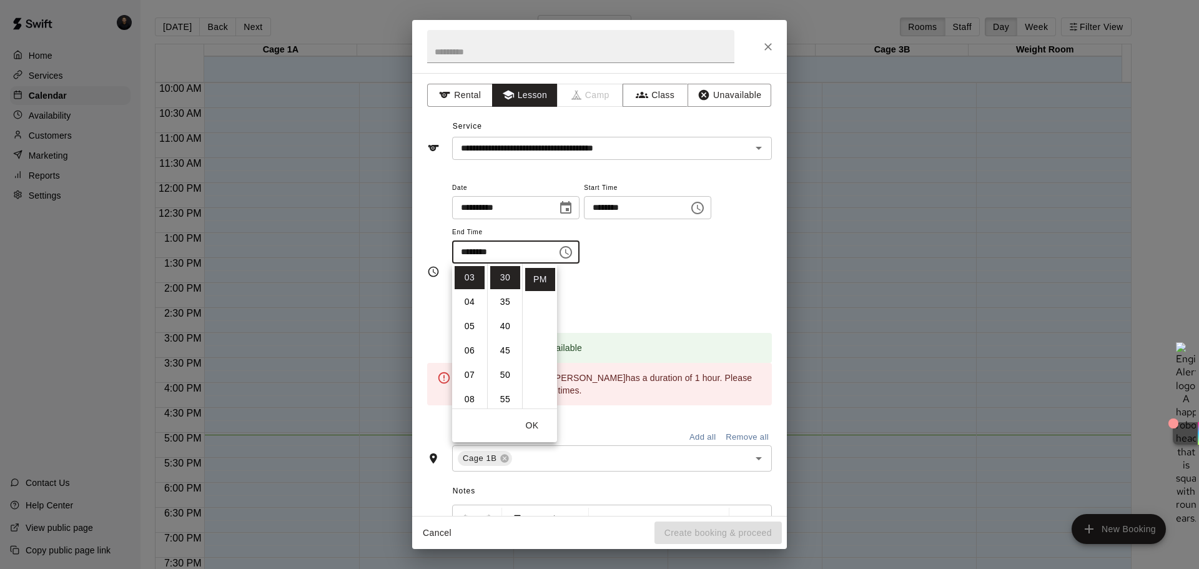
click at [649, 259] on div "**********" at bounding box center [612, 222] width 320 height 84
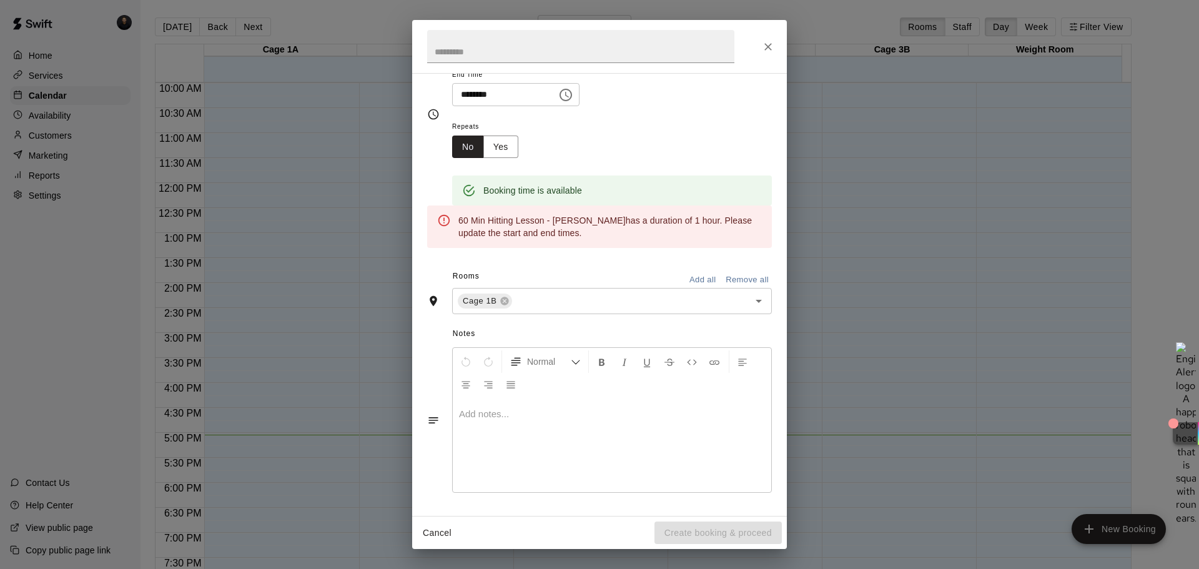
scroll to position [0, 0]
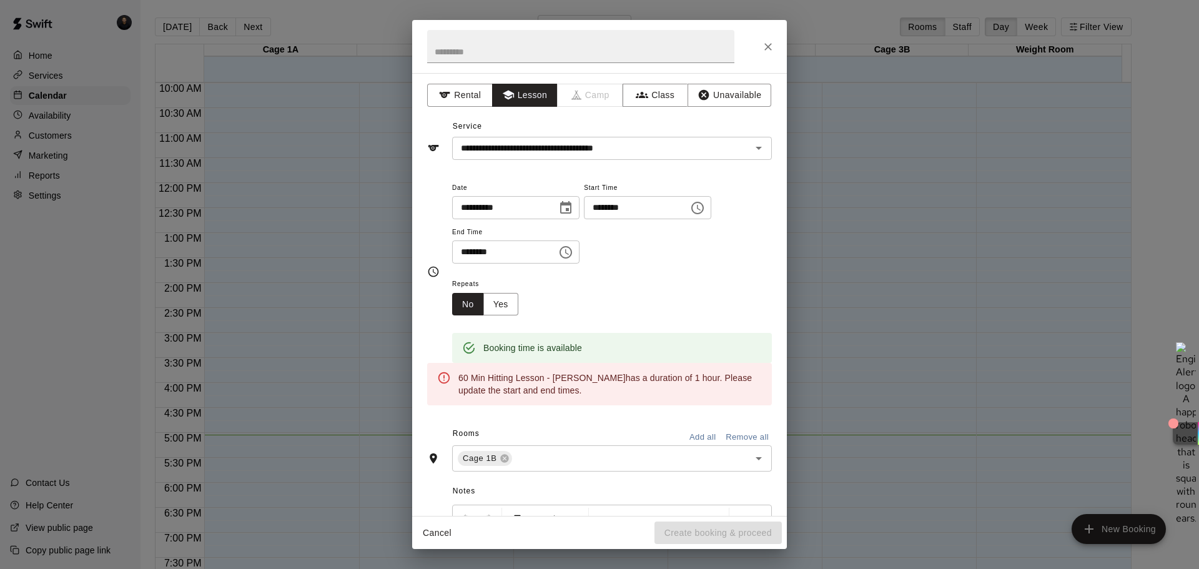
click at [699, 433] on div "Cancel Create booking & proceed" at bounding box center [599, 533] width 375 height 33
click at [671, 205] on input "********" at bounding box center [632, 207] width 96 height 23
click at [506, 241] on input "********" at bounding box center [500, 251] width 96 height 23
click at [544, 256] on input "********" at bounding box center [500, 251] width 96 height 23
click at [573, 254] on icon "Choose time, selected time is 3:30 PM" at bounding box center [565, 252] width 15 height 15
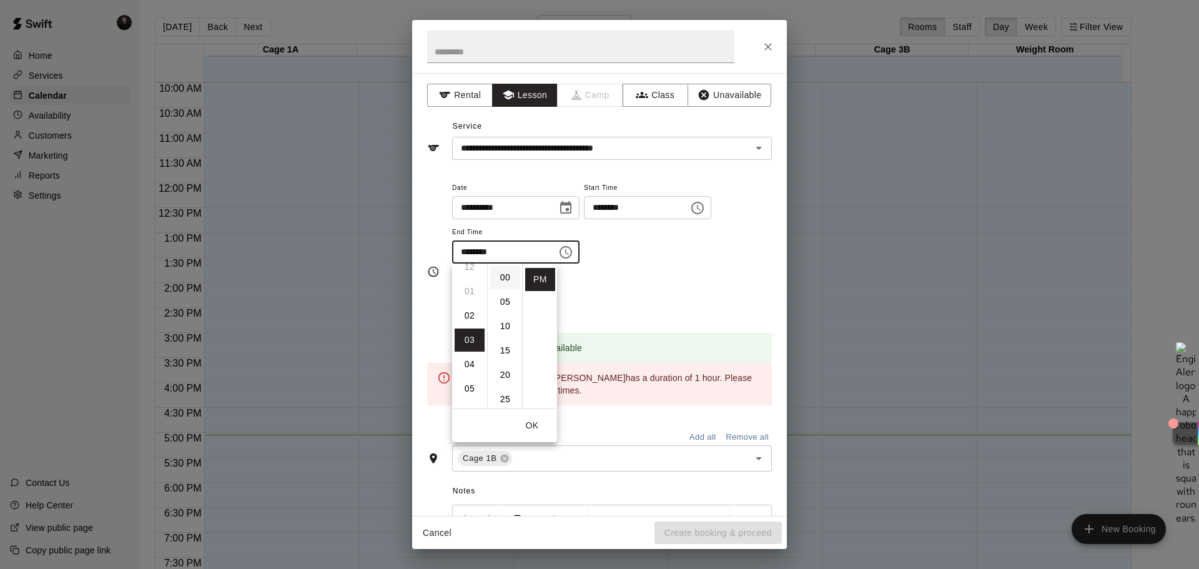
click at [508, 282] on li "00" at bounding box center [505, 277] width 30 height 23
type input "********"
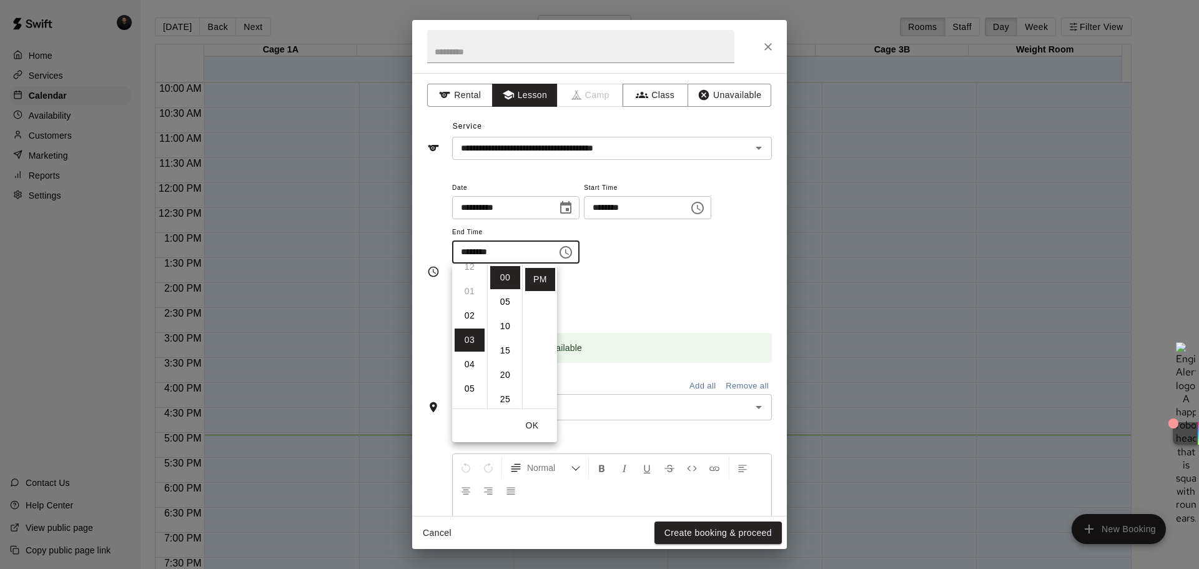
click at [732, 277] on div "Repeats No Yes" at bounding box center [612, 295] width 320 height 39
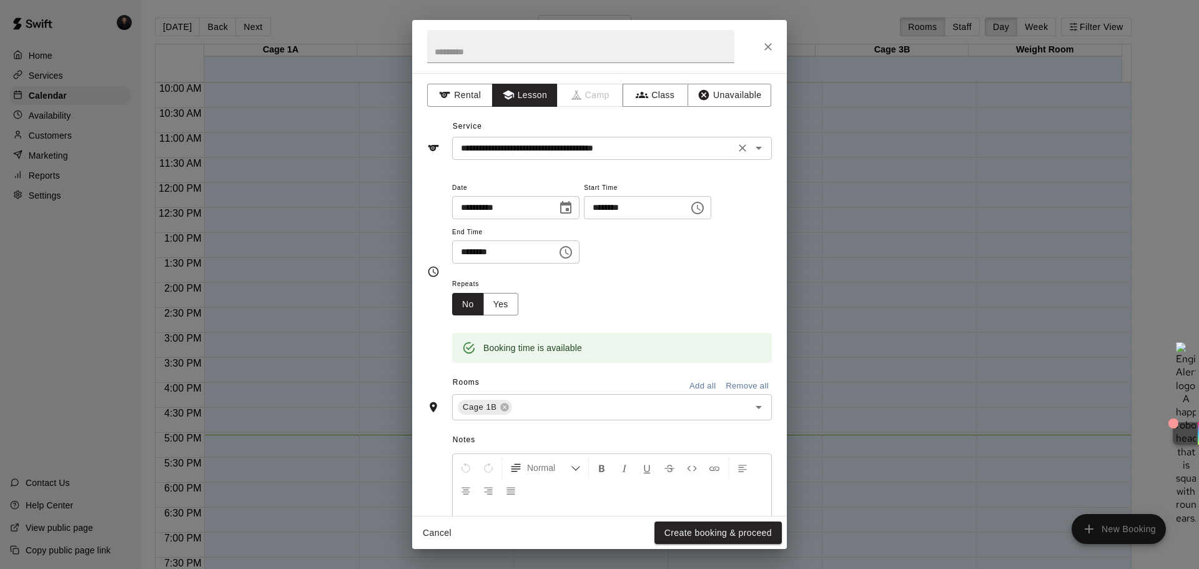
click at [695, 139] on div "**********" at bounding box center [612, 148] width 320 height 23
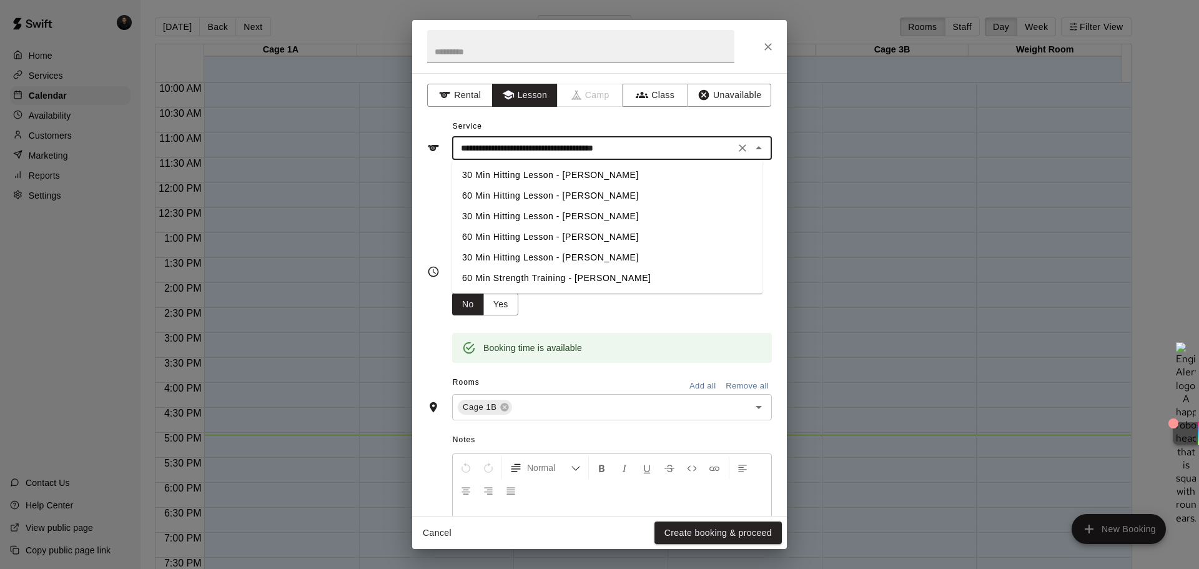
click at [695, 139] on div "**********" at bounding box center [612, 148] width 320 height 23
click at [624, 318] on div "Booking time is available" at bounding box center [612, 338] width 320 height 47
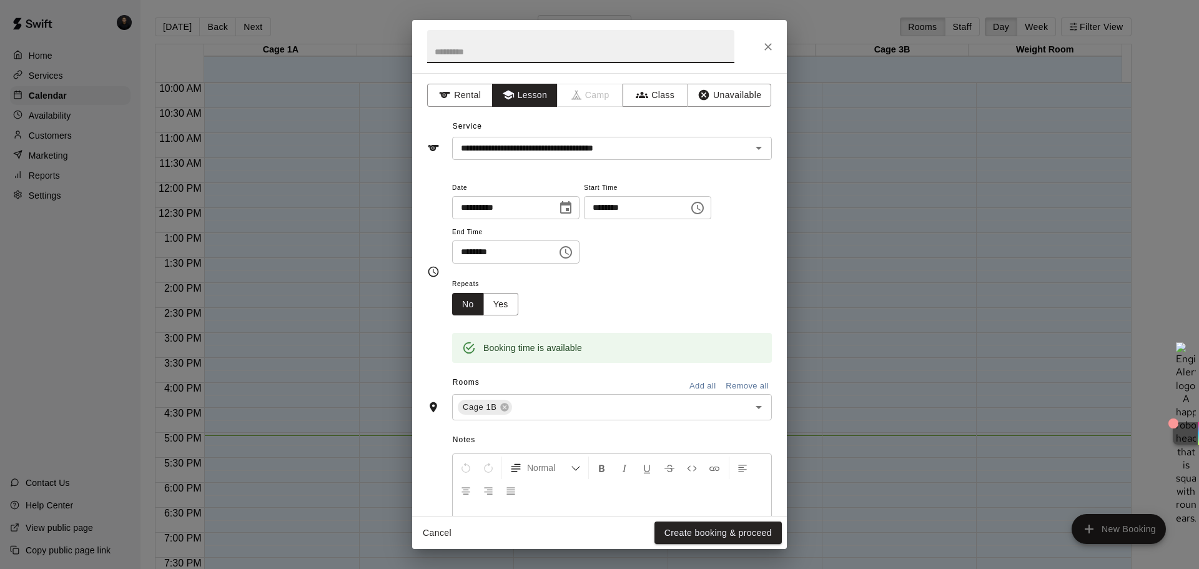
click at [482, 54] on input "text" at bounding box center [580, 46] width 307 height 33
click at [638, 315] on div "Repeats No Yes" at bounding box center [612, 295] width 320 height 39
click at [461, 51] on input "text" at bounding box center [580, 46] width 307 height 33
type input "****"
click at [718, 433] on button "Create booking & proceed" at bounding box center [718, 533] width 127 height 23
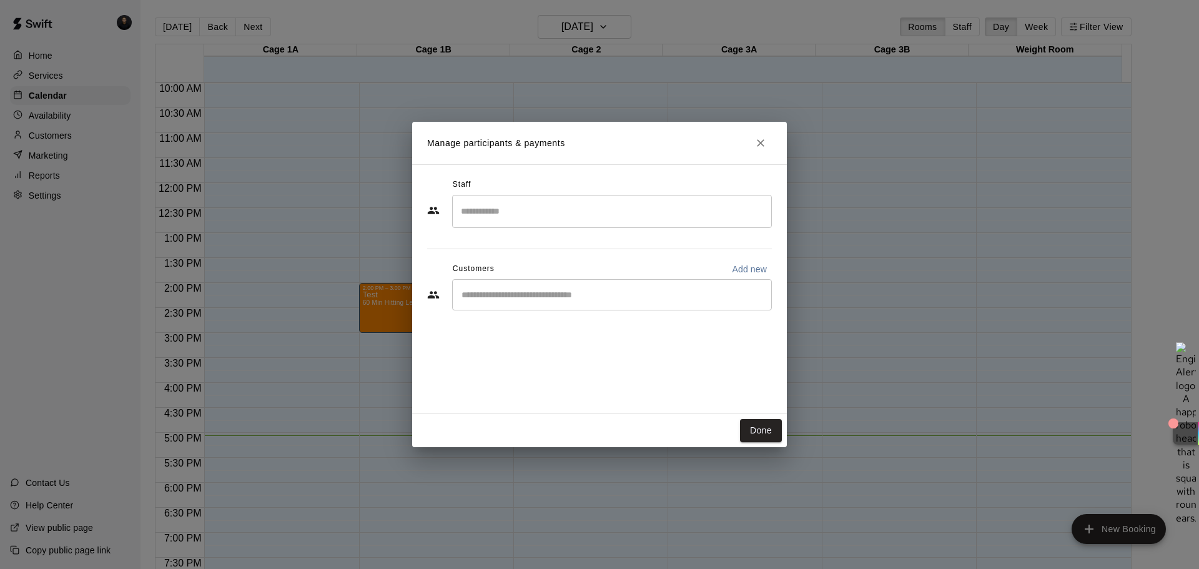
click at [611, 223] on div "​" at bounding box center [612, 211] width 320 height 33
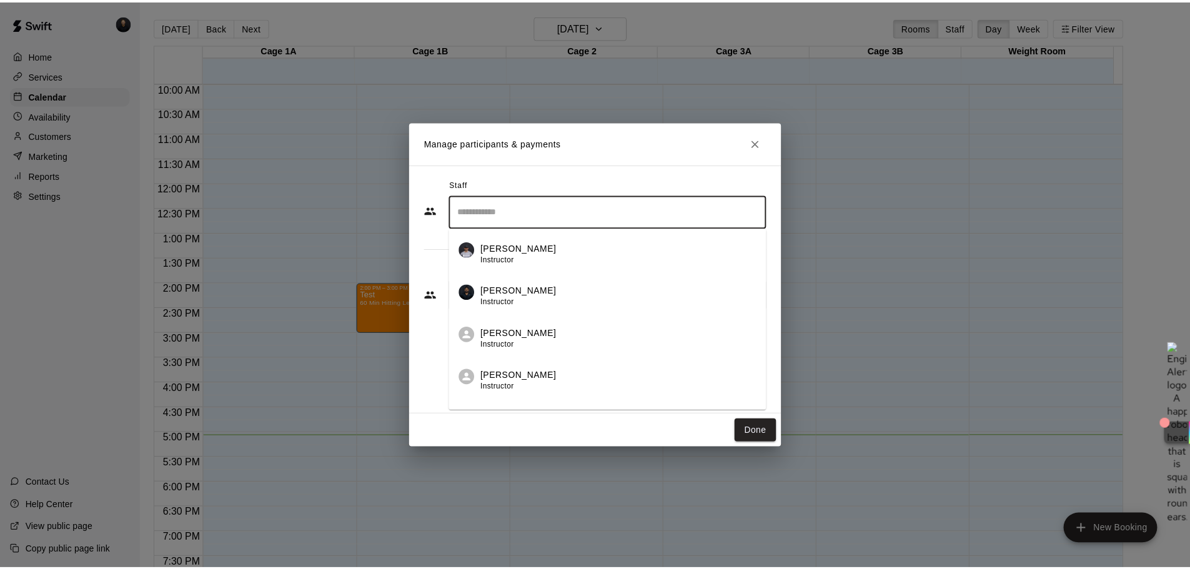
scroll to position [30, 0]
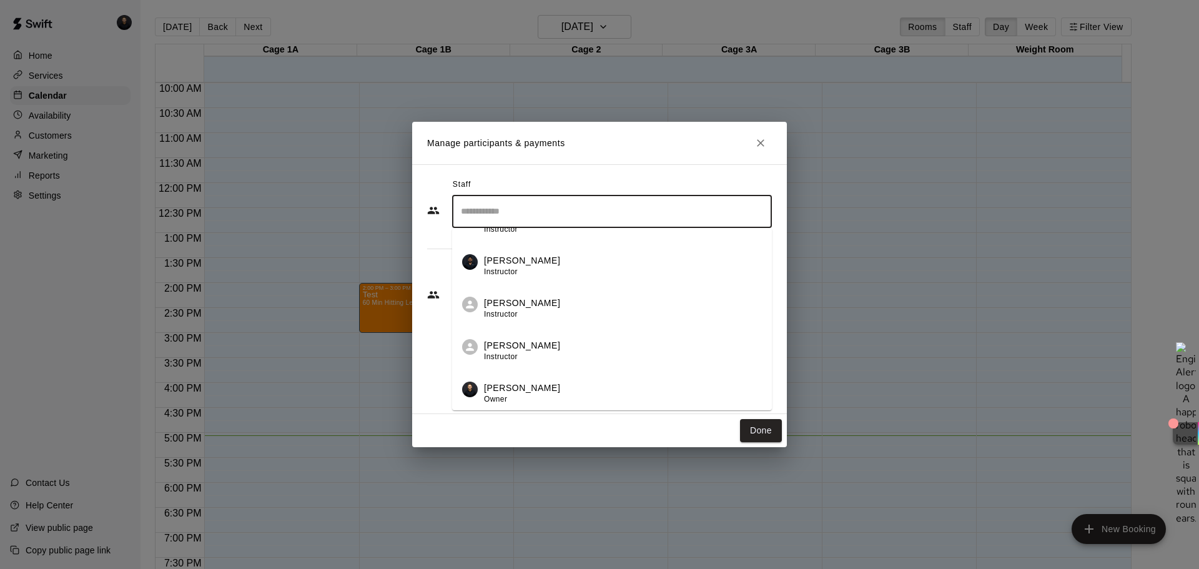
click at [533, 394] on p "[PERSON_NAME]" at bounding box center [522, 388] width 76 height 13
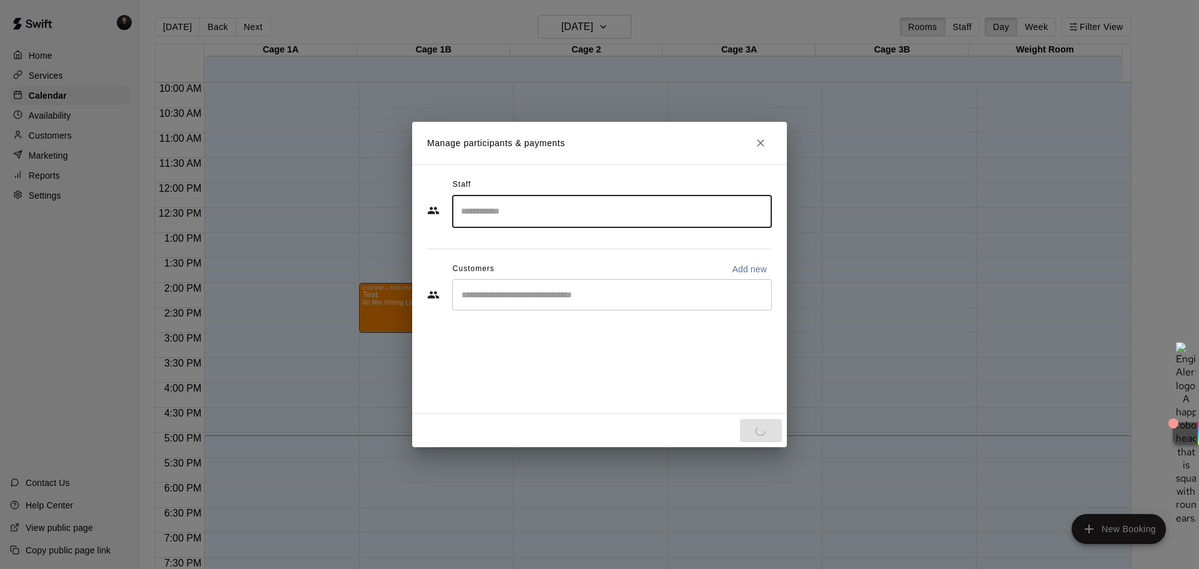
click at [530, 307] on div "​" at bounding box center [612, 294] width 320 height 31
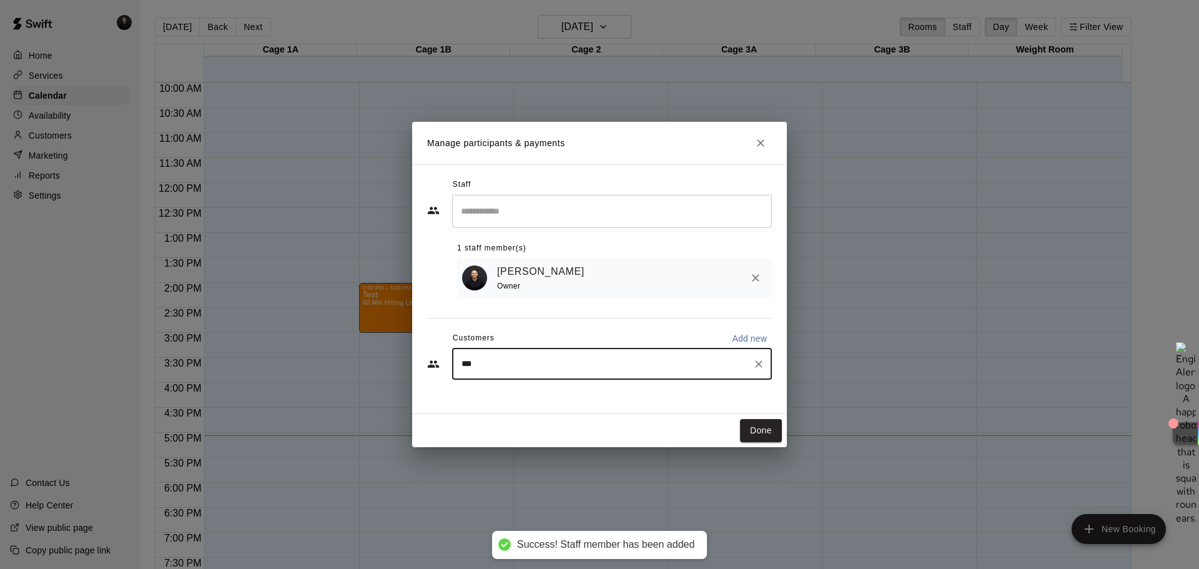
type input "****"
click at [488, 398] on p "[PERSON_NAME]" at bounding box center [525, 395] width 76 height 13
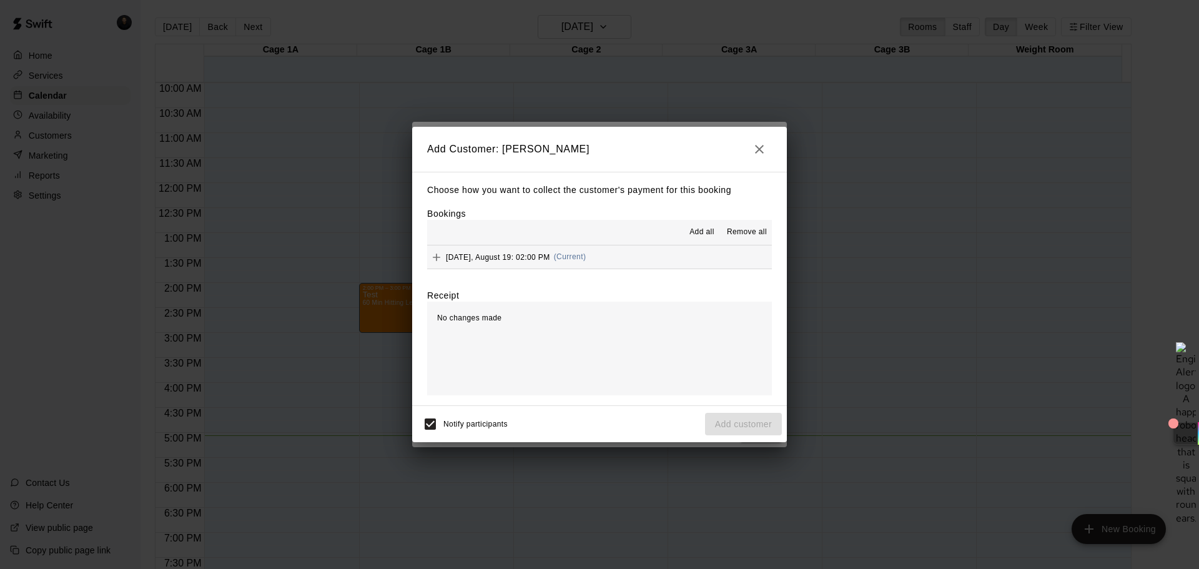
click at [567, 330] on div "No changes made" at bounding box center [599, 349] width 345 height 94
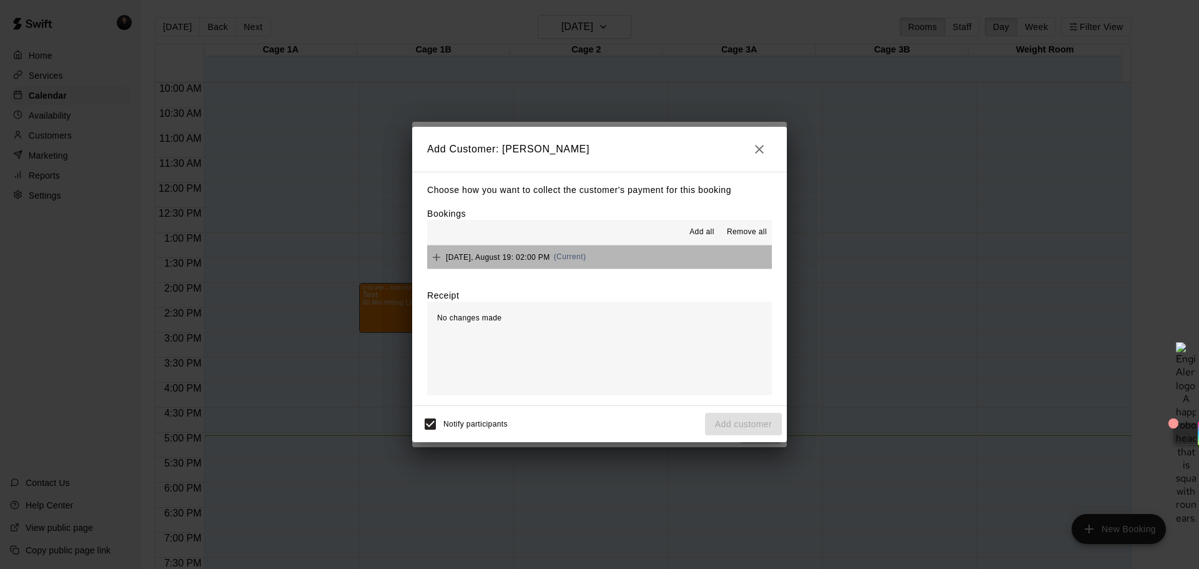
click at [615, 251] on button "[DATE], August 19: 02:00 PM (Current)" at bounding box center [599, 256] width 345 height 23
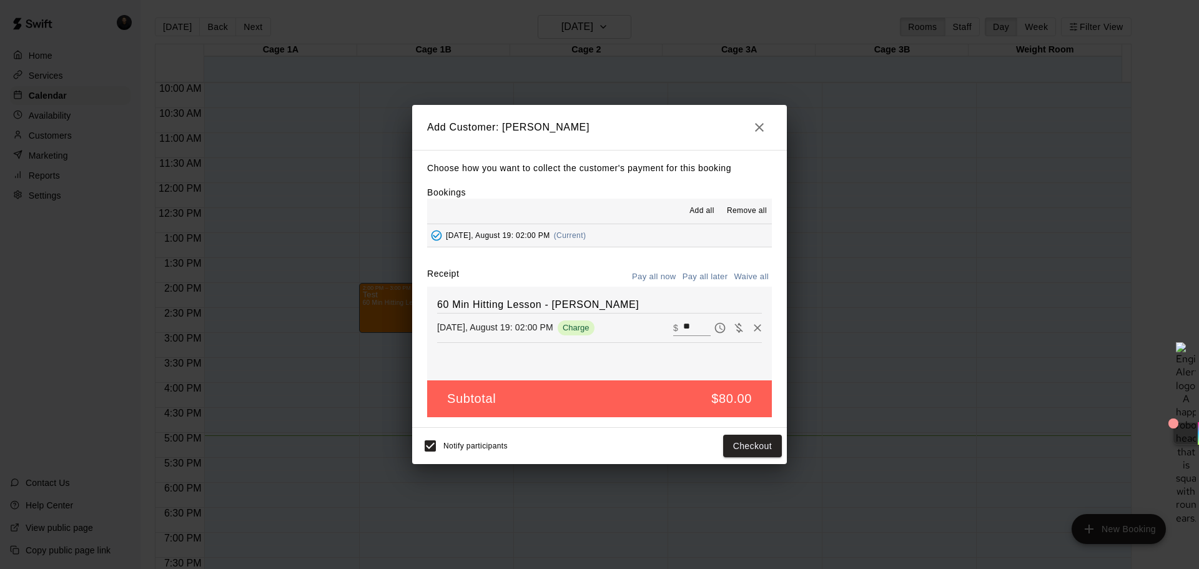
click at [607, 347] on div "60 Min Hitting Lesson - [PERSON_NAME] [DATE], August 19: 02:00 PM Charge ​ $ **" at bounding box center [599, 334] width 345 height 94
click at [733, 327] on icon "Waive payment" at bounding box center [739, 328] width 12 height 12
type input "*"
click at [765, 433] on button "Add customer" at bounding box center [743, 446] width 77 height 23
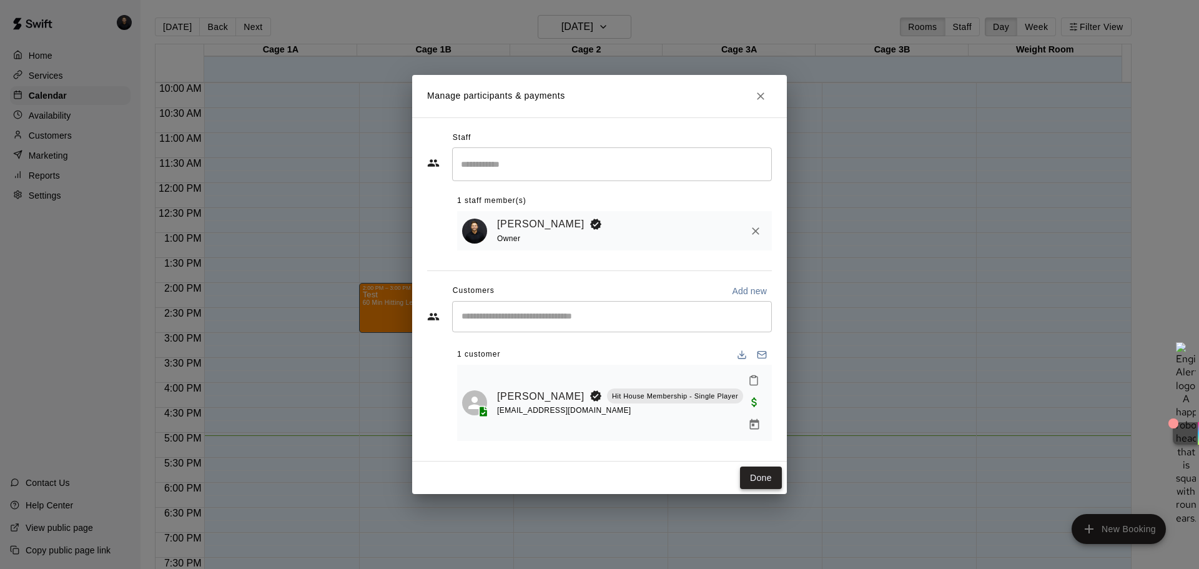
click at [760, 433] on button "Done" at bounding box center [761, 478] width 42 height 23
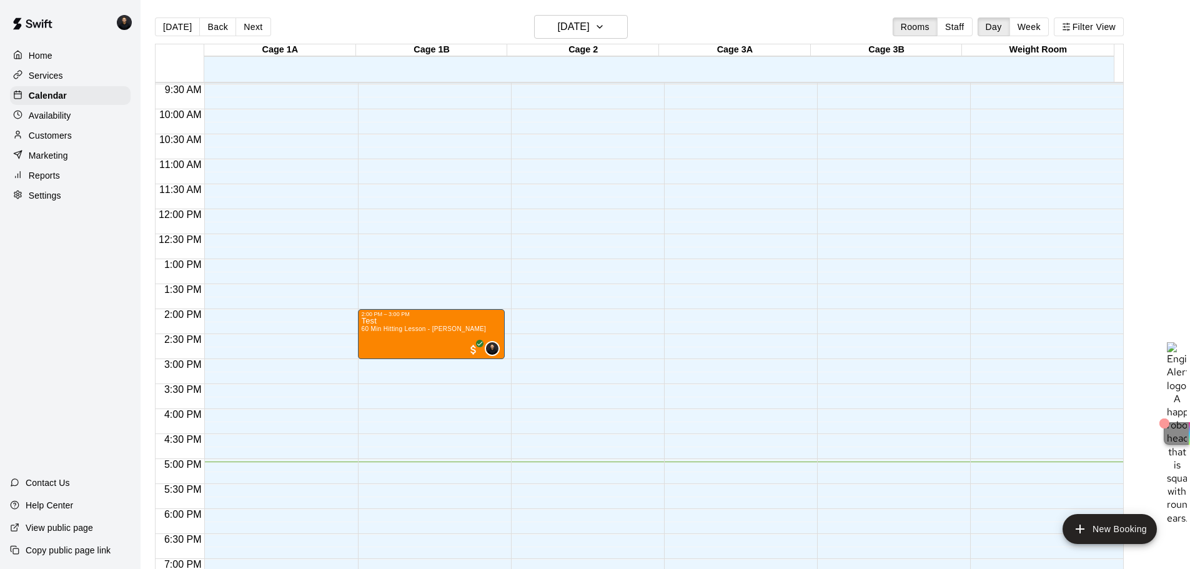
scroll to position [500, 0]
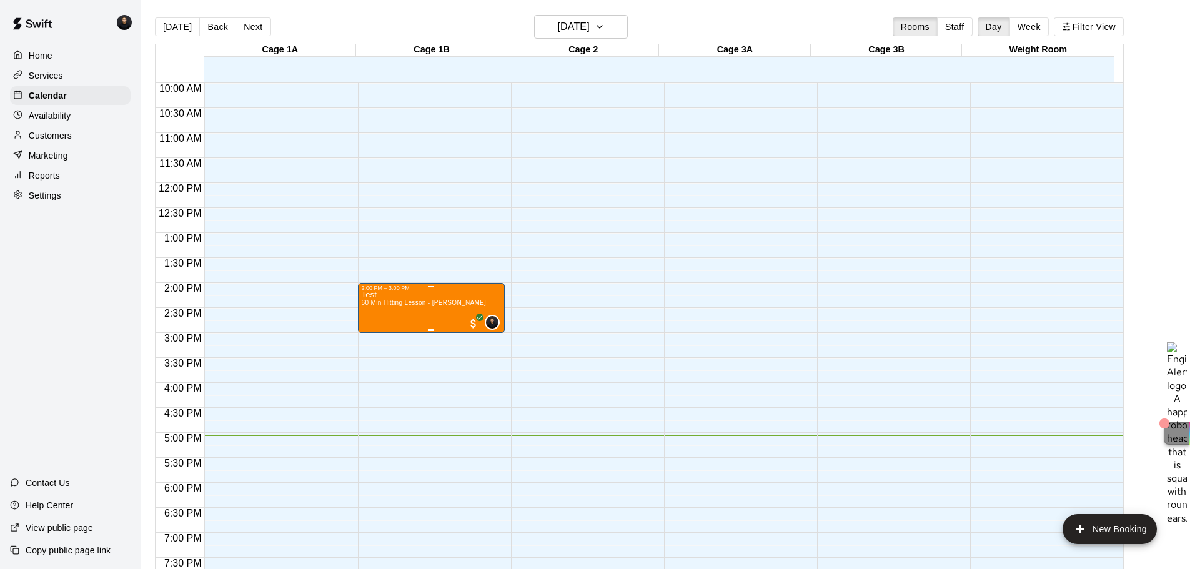
click at [397, 302] on span "60 Min Hitting Lesson - [PERSON_NAME]" at bounding box center [424, 302] width 125 height 7
click at [653, 270] on div at bounding box center [599, 284] width 1199 height 569
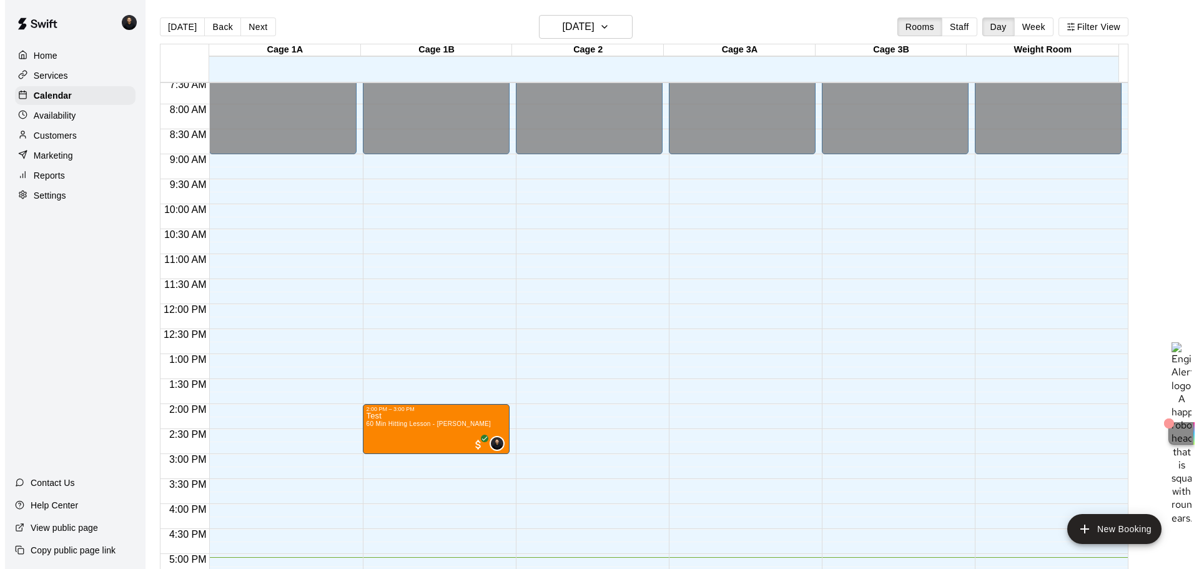
scroll to position [437, 0]
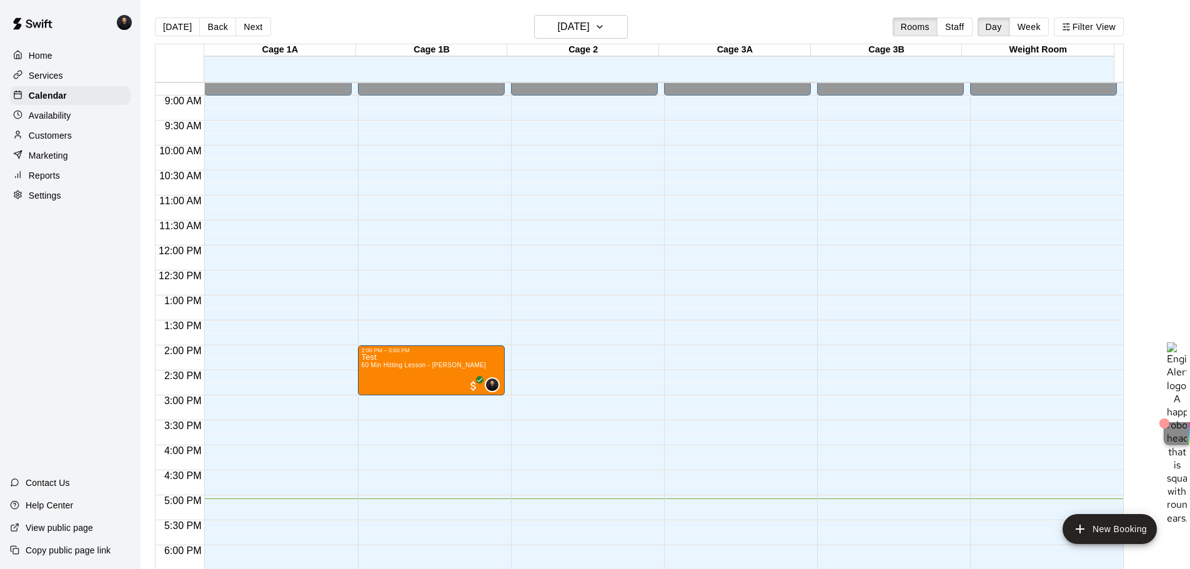
click at [61, 162] on p "Marketing" at bounding box center [48, 155] width 39 height 12
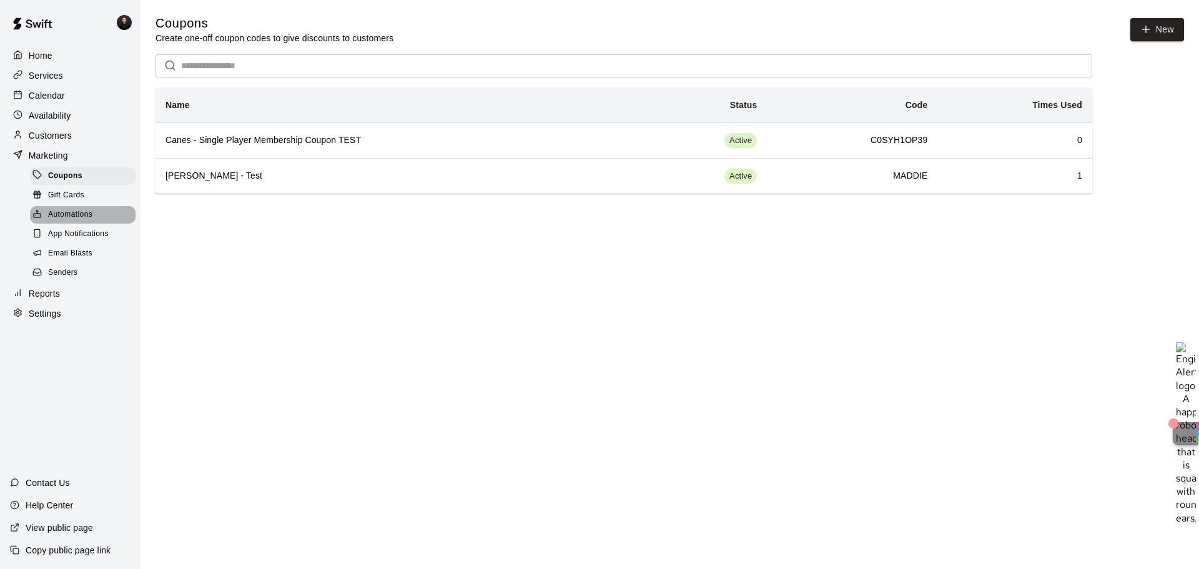
click at [76, 218] on span "Automations" at bounding box center [70, 215] width 44 height 12
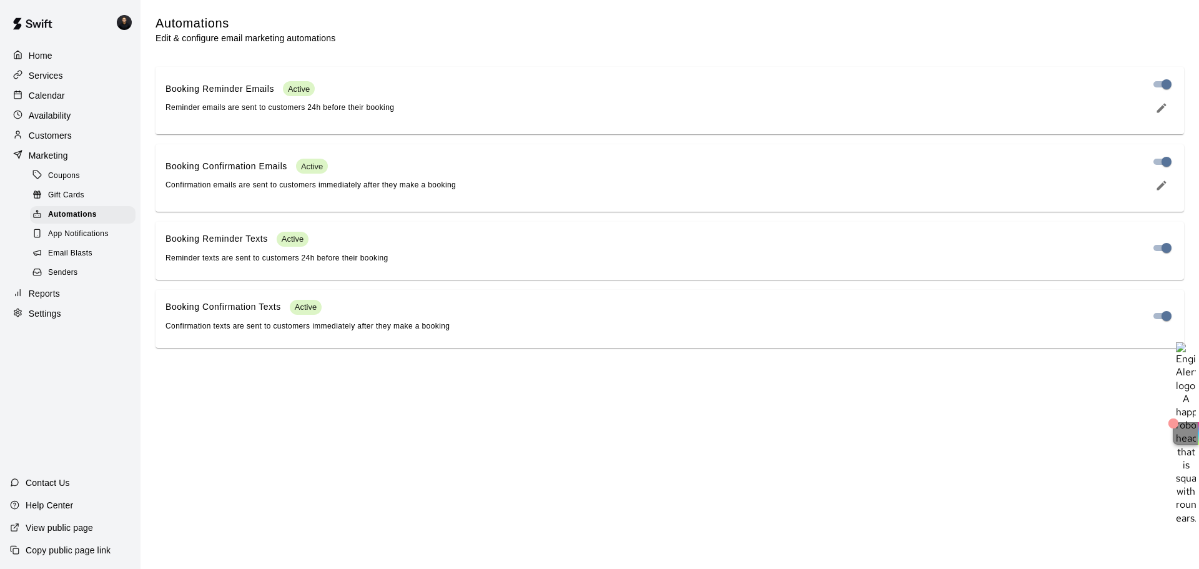
click at [435, 94] on div "Booking Reminder Emails Active Reminder emails are sent to customers 24h before…" at bounding box center [653, 97] width 974 height 33
click at [959, 189] on button "edit" at bounding box center [1161, 185] width 25 height 22
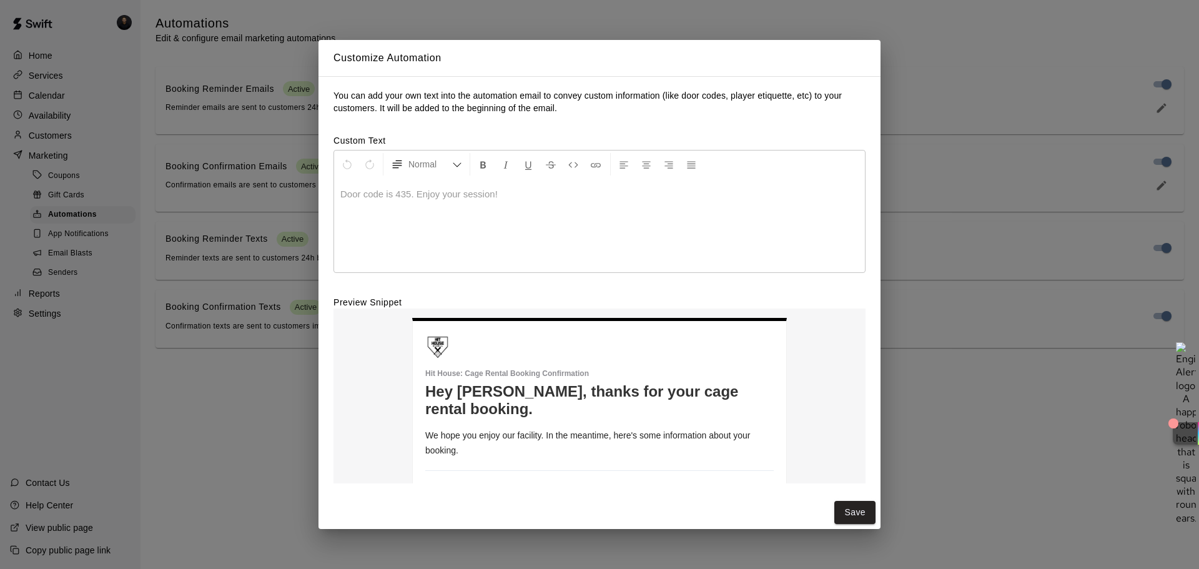
click at [467, 8] on div "Customize Automation You can add your own text into the automation email to con…" at bounding box center [599, 284] width 1199 height 569
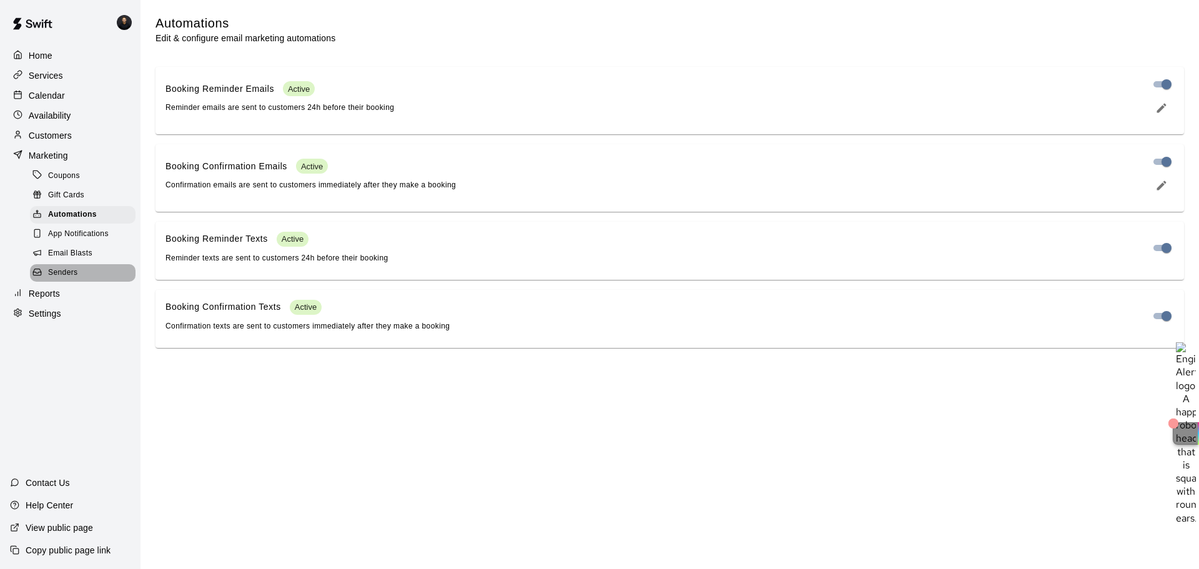
click at [57, 276] on span "Senders" at bounding box center [63, 273] width 30 height 12
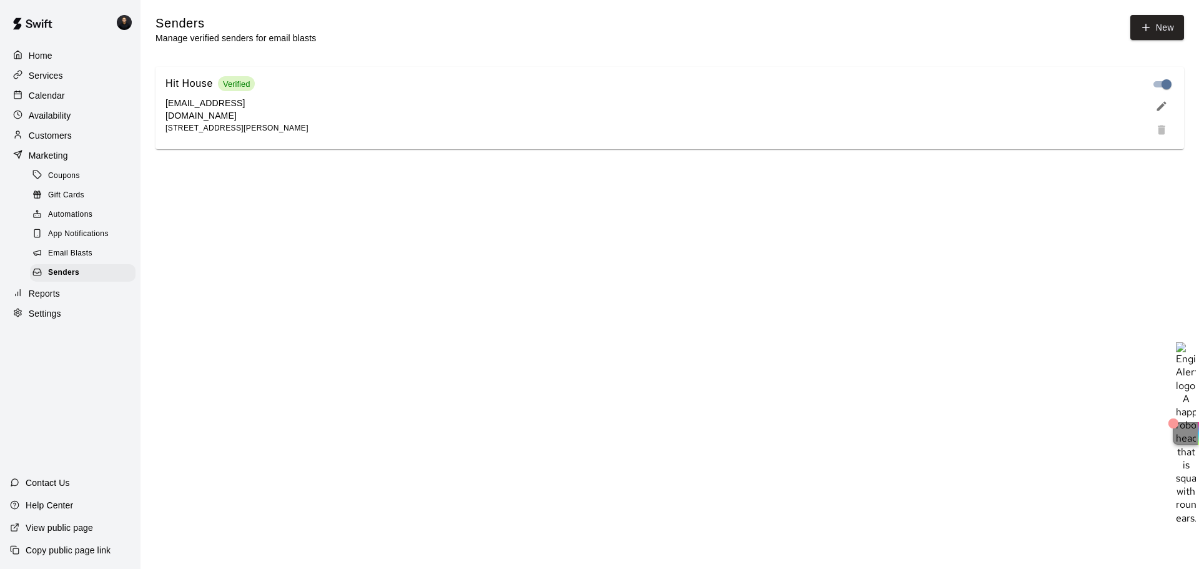
click at [681, 124] on div "Hit House Verified [EMAIL_ADDRESS][DOMAIN_NAME] [STREET_ADDRESS][PERSON_NAME]" at bounding box center [653, 105] width 974 height 59
